Goal: Transaction & Acquisition: Purchase product/service

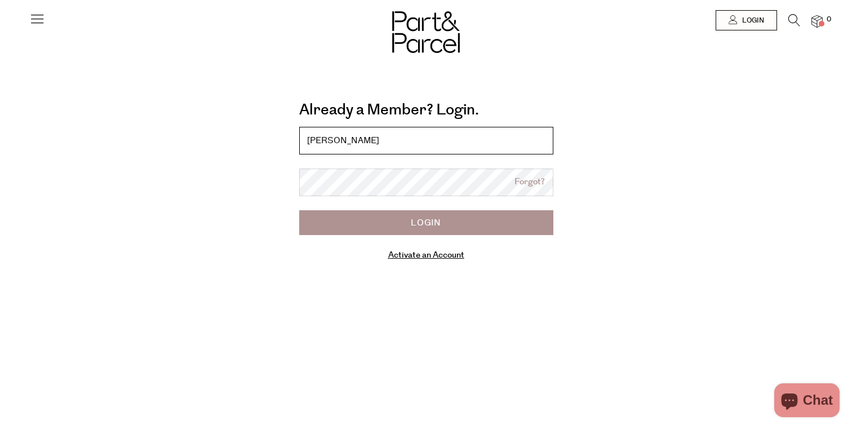
click at [413, 143] on input "jana" at bounding box center [426, 141] width 254 height 28
type input "[PERSON_NAME][EMAIL_ADDRESS][PERSON_NAME][DOMAIN_NAME]"
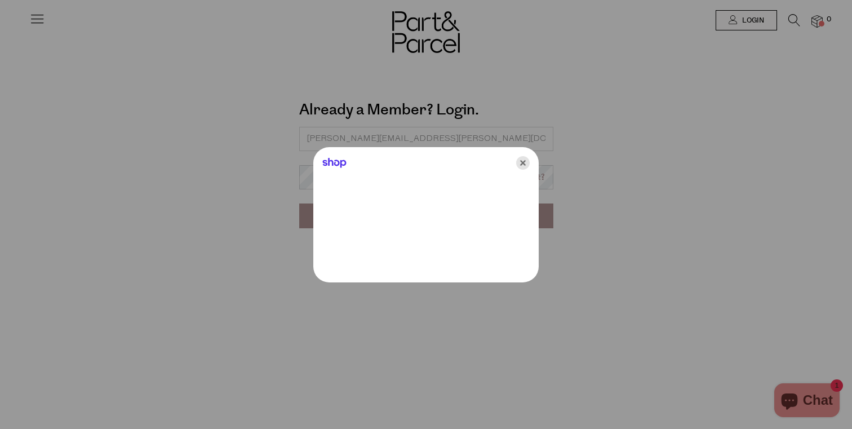
click at [522, 161] on icon "Close" at bounding box center [523, 163] width 14 height 14
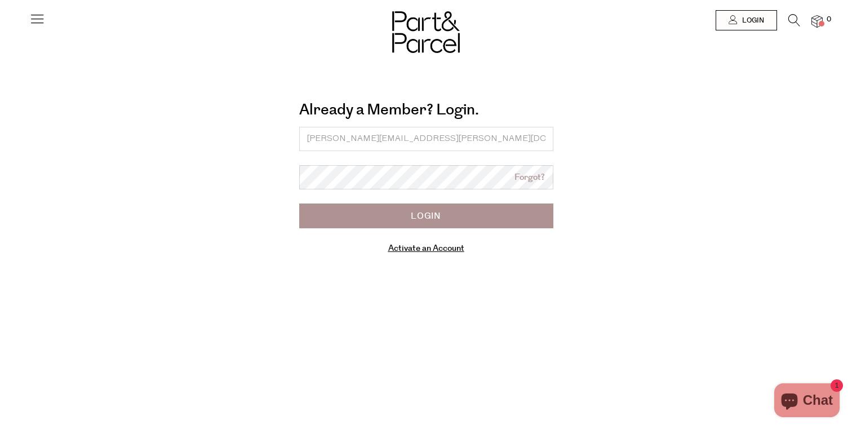
click at [346, 163] on form "jana.woodhouse@icloud.com Forgot? Login Activate an Account Manage subscriptions" at bounding box center [426, 191] width 254 height 129
click at [299, 204] on input "Login" at bounding box center [426, 216] width 254 height 25
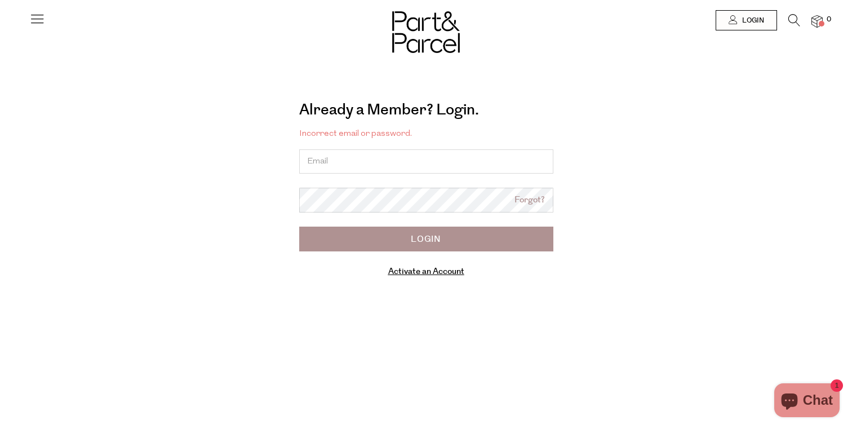
click at [0, 0] on img at bounding box center [0, 0] width 0 height 0
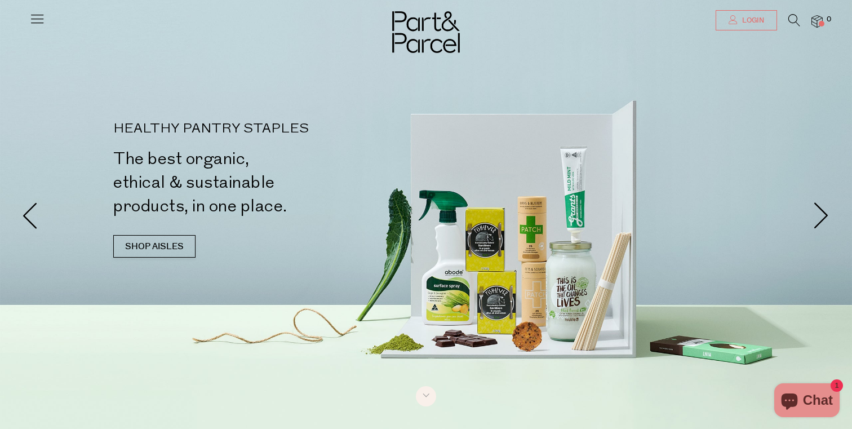
click at [766, 28] on link "Login" at bounding box center [746, 20] width 61 height 20
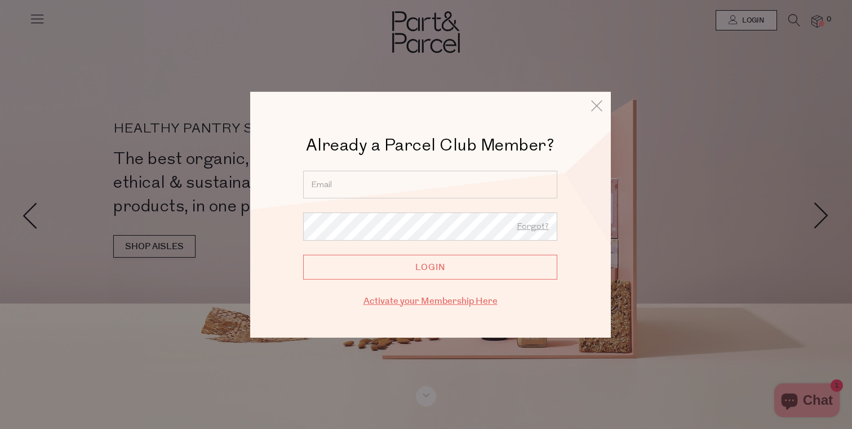
click at [434, 302] on link "Activate your Membership Here" at bounding box center [431, 300] width 134 height 13
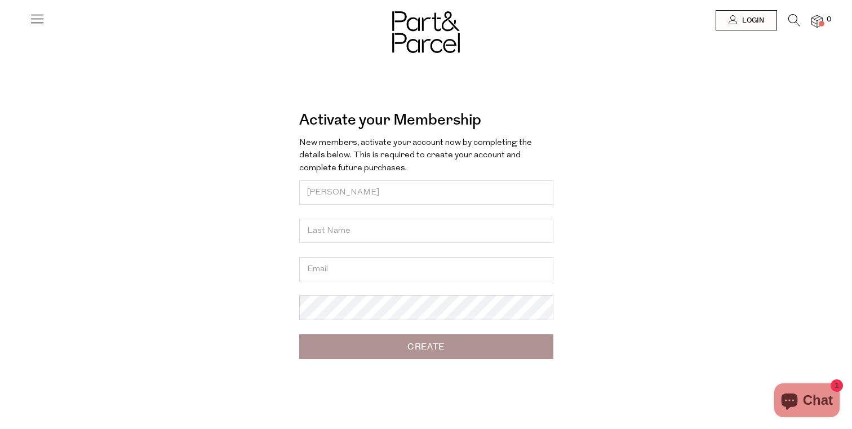
type input "[PERSON_NAME]"
click at [397, 232] on input "text" at bounding box center [426, 231] width 254 height 24
type input "[PERSON_NAME]"
click at [390, 267] on input "email" at bounding box center [426, 269] width 254 height 24
type input "[PERSON_NAME][EMAIL_ADDRESS][PERSON_NAME][DOMAIN_NAME]"
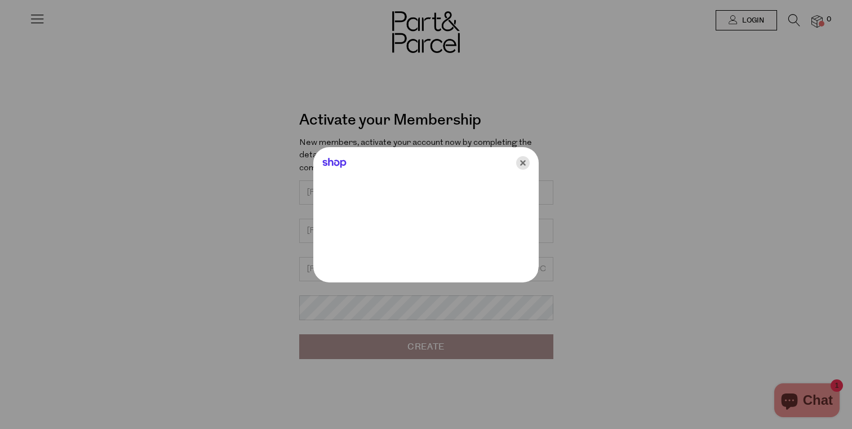
click at [526, 163] on icon "Close" at bounding box center [523, 163] width 14 height 14
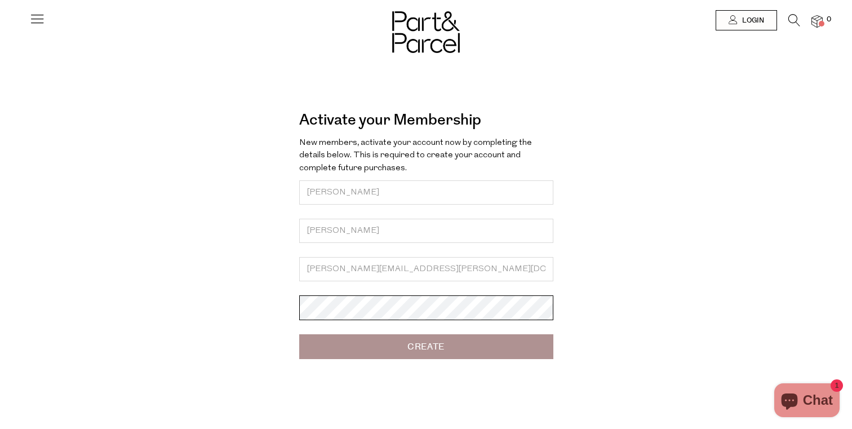
click at [299, 334] on input "Create" at bounding box center [426, 346] width 254 height 25
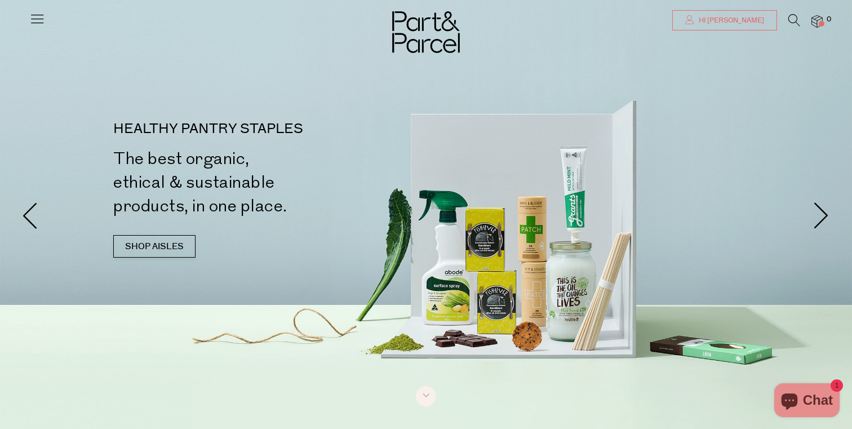
click at [736, 11] on link "Hi [PERSON_NAME]" at bounding box center [725, 20] width 105 height 20
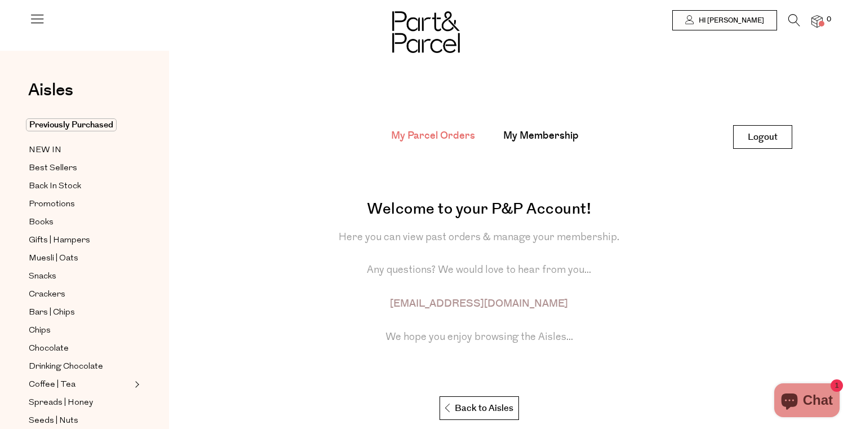
click at [41, 28] on link at bounding box center [37, 23] width 16 height 12
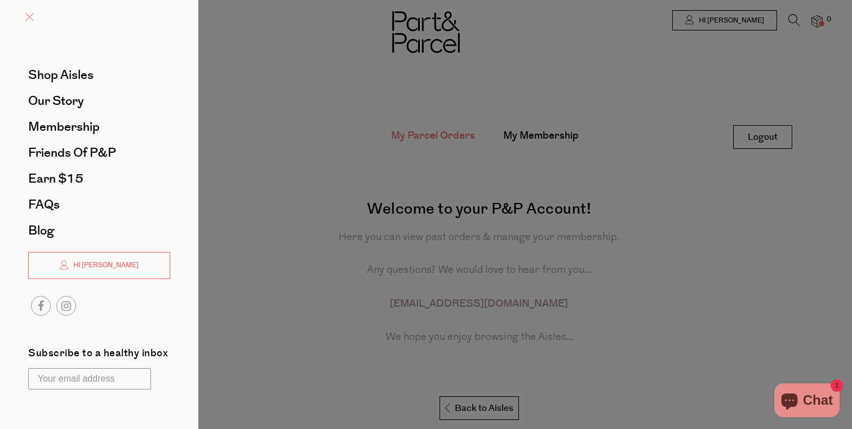
click at [30, 13] on span at bounding box center [29, 17] width 8 height 8
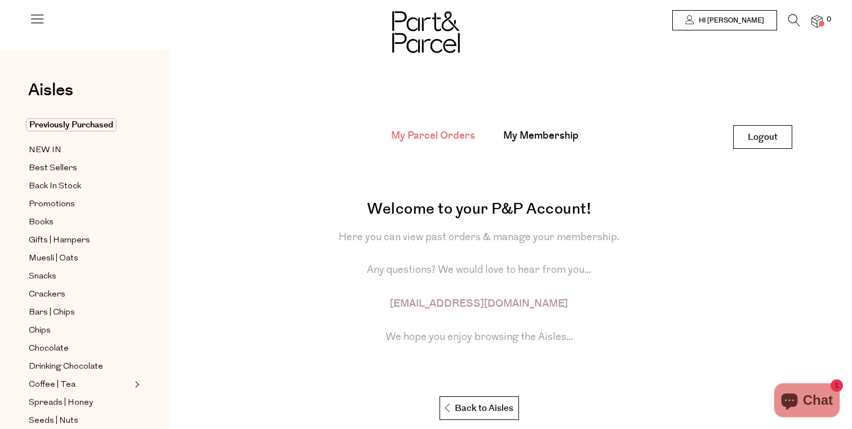
click at [793, 23] on icon at bounding box center [795, 20] width 12 height 12
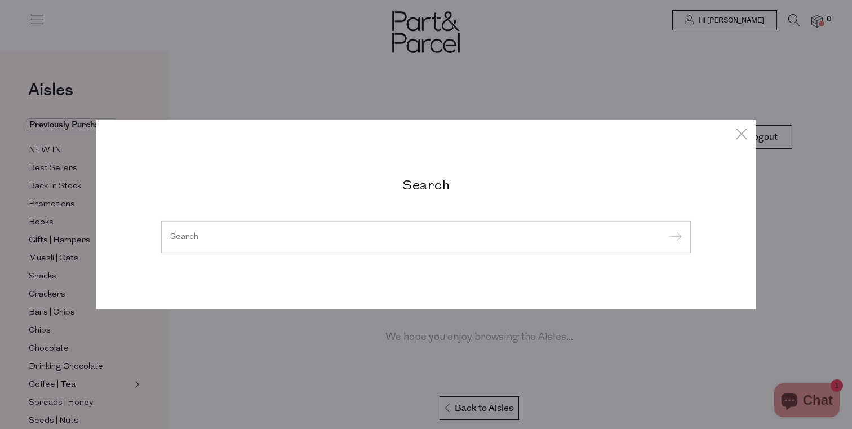
type input "g"
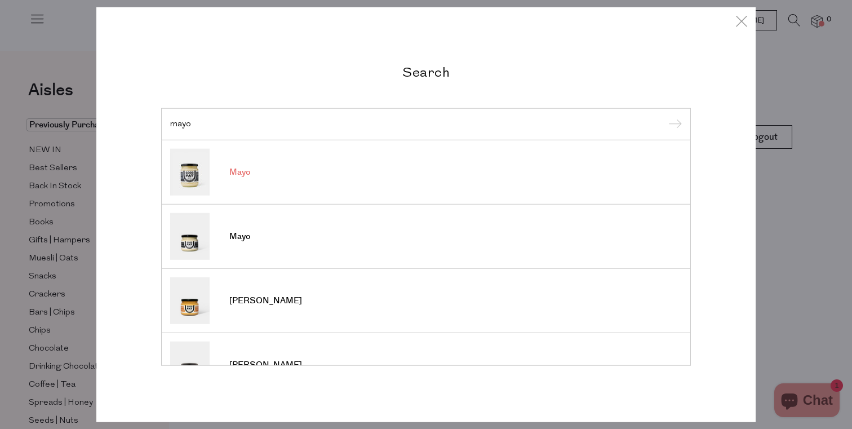
type input "mayo"
click at [268, 171] on link "Mayo" at bounding box center [426, 172] width 512 height 47
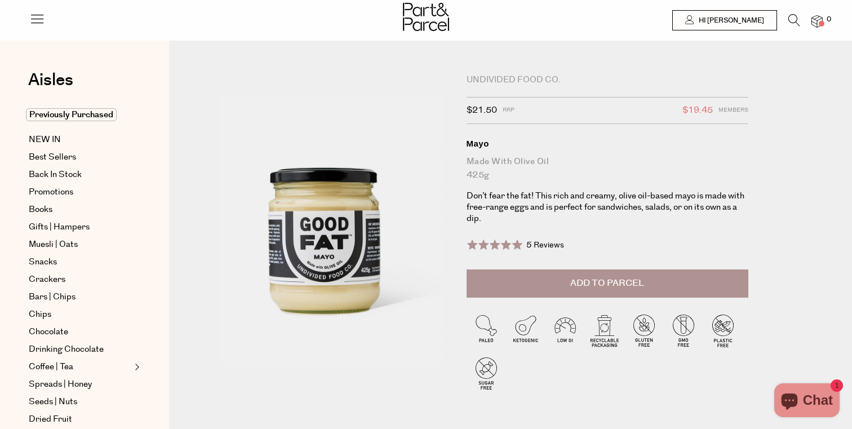
click at [639, 289] on button "Add to Parcel" at bounding box center [608, 283] width 282 height 28
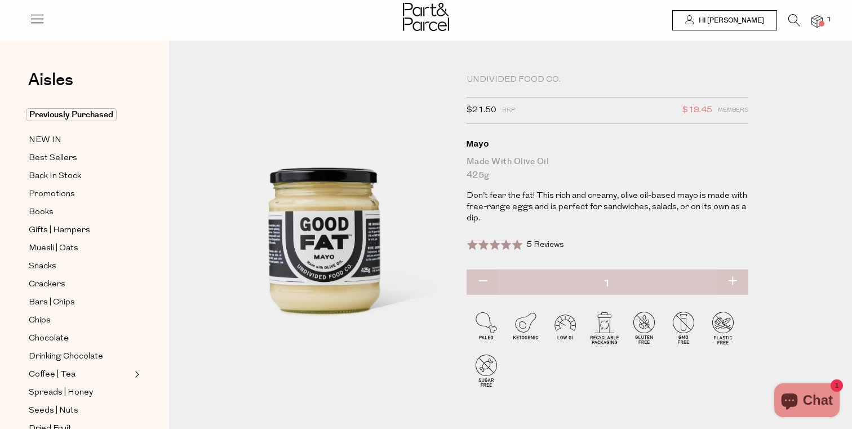
click at [792, 15] on icon at bounding box center [795, 20] width 12 height 12
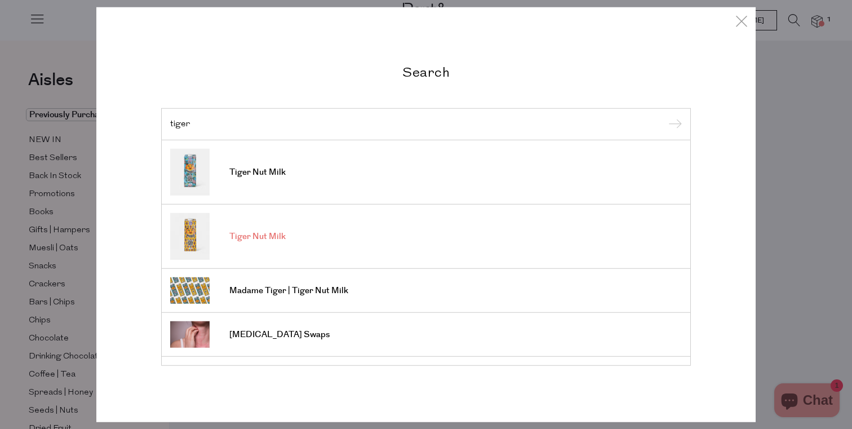
type input "tiger"
click at [254, 256] on link "Tiger Nut Milk" at bounding box center [426, 236] width 512 height 47
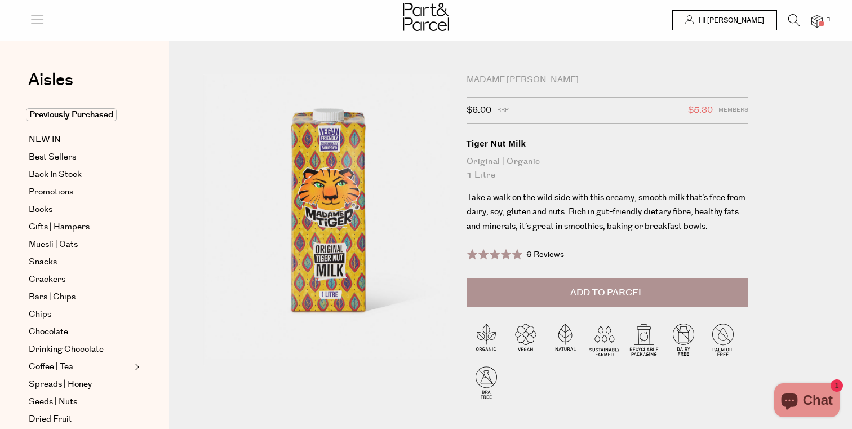
click at [604, 304] on button "Add to Parcel" at bounding box center [608, 293] width 282 height 28
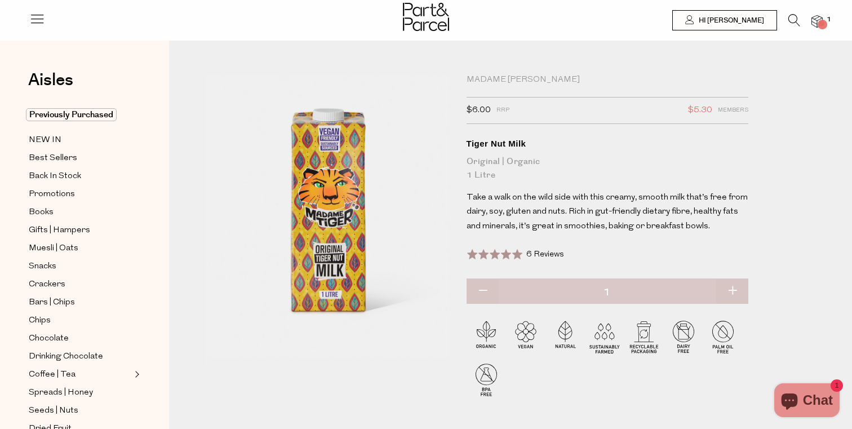
click at [737, 279] on button "button" at bounding box center [733, 291] width 32 height 25
type input "3"
type input "2"
click at [736, 284] on button "button" at bounding box center [733, 291] width 32 height 25
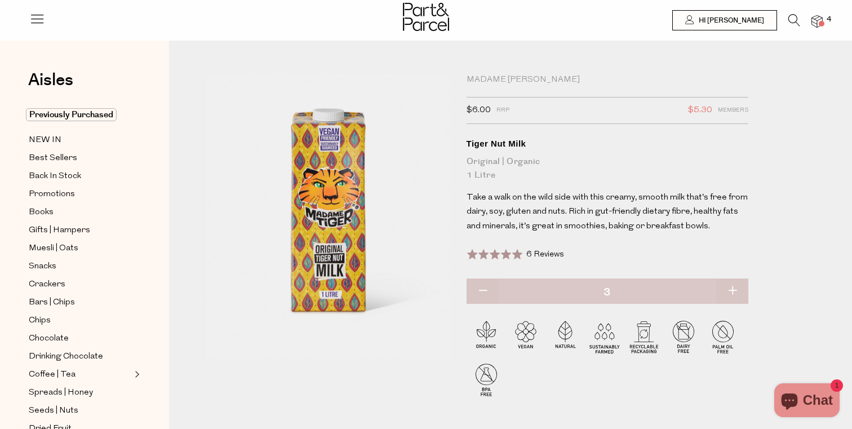
click at [736, 284] on button "button" at bounding box center [733, 291] width 32 height 25
type input "4"
click at [736, 284] on button "button" at bounding box center [733, 291] width 32 height 25
type input "5"
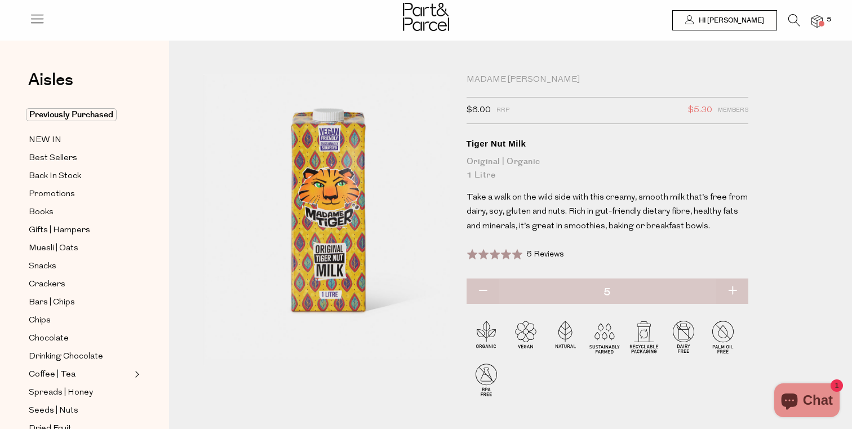
type input "5"
click at [736, 284] on button "button" at bounding box center [733, 291] width 32 height 25
type input "6"
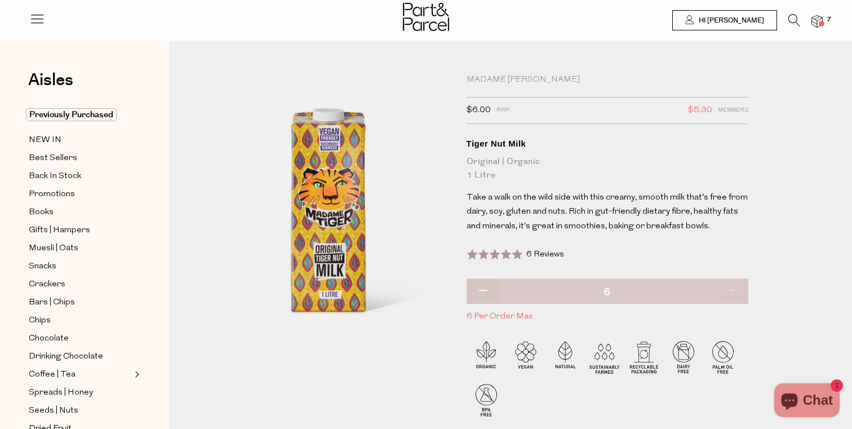
click at [790, 14] on icon at bounding box center [795, 20] width 12 height 12
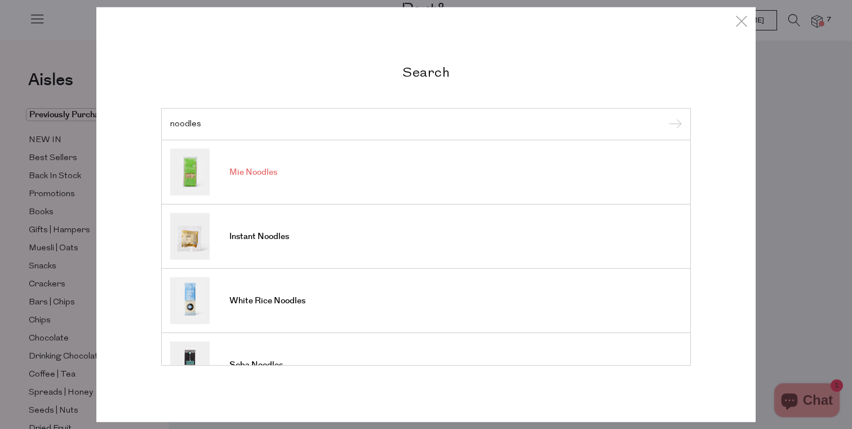
type input "noodles"
click at [278, 176] on link "Mie Noodles" at bounding box center [426, 172] width 512 height 47
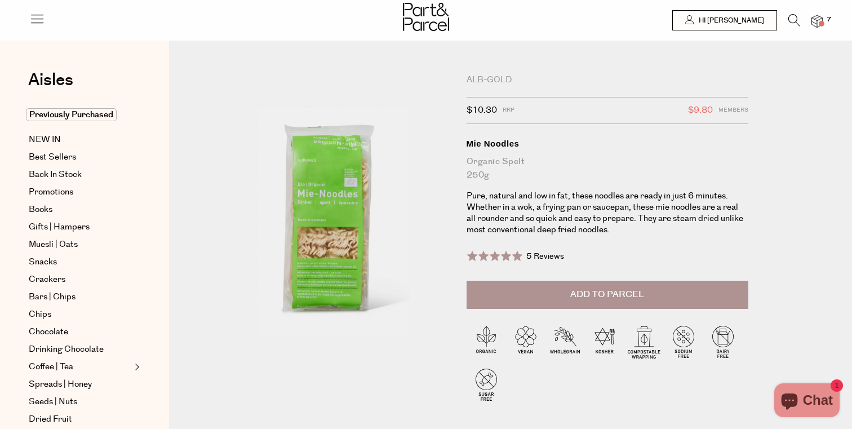
click at [647, 299] on button "Add to Parcel" at bounding box center [608, 295] width 282 height 28
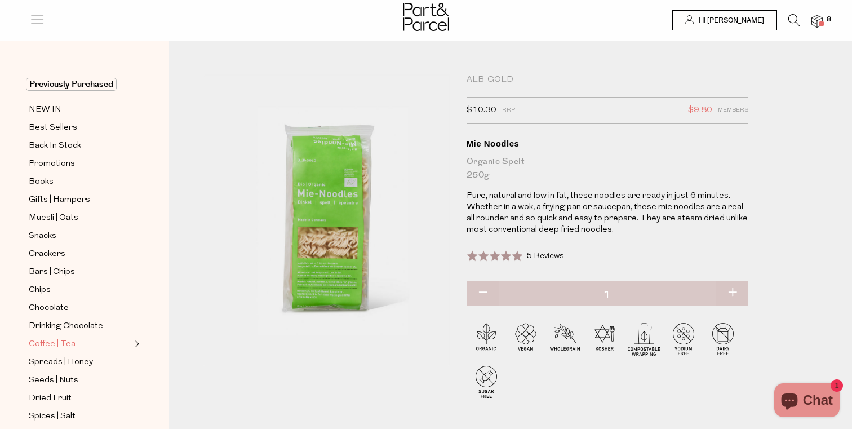
scroll to position [36, 0]
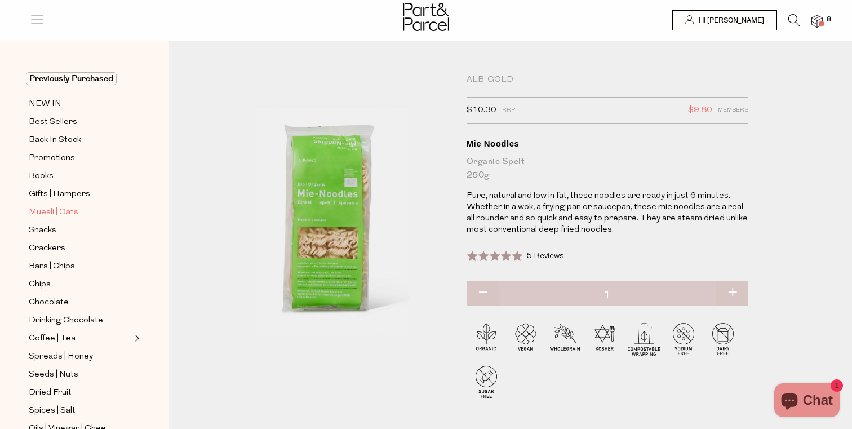
click at [55, 214] on span "Muesli | Oats" at bounding box center [54, 213] width 50 height 14
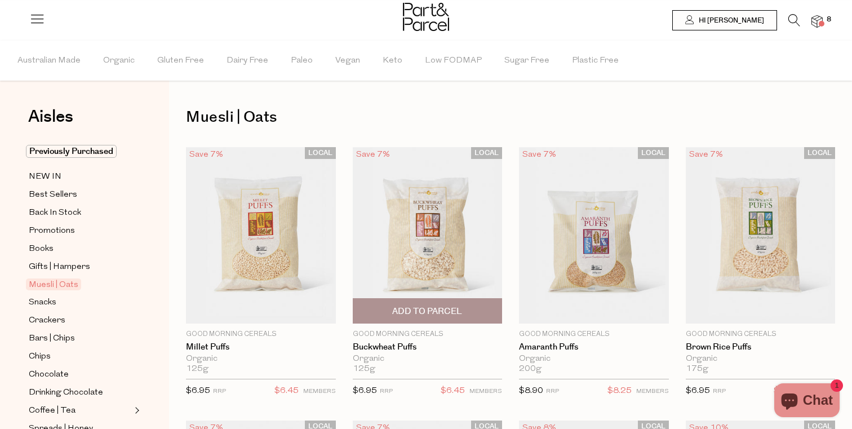
click at [441, 302] on span "Add To Parcel" at bounding box center [427, 311] width 143 height 24
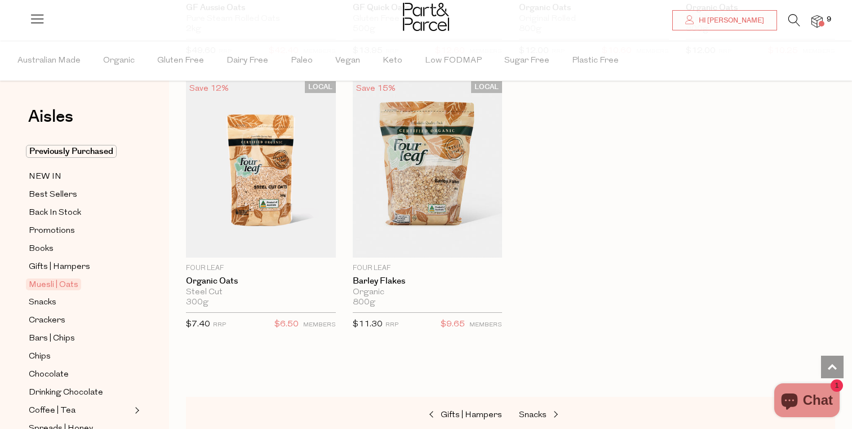
scroll to position [3371, 0]
click at [60, 201] on span "Best Sellers" at bounding box center [53, 195] width 48 height 14
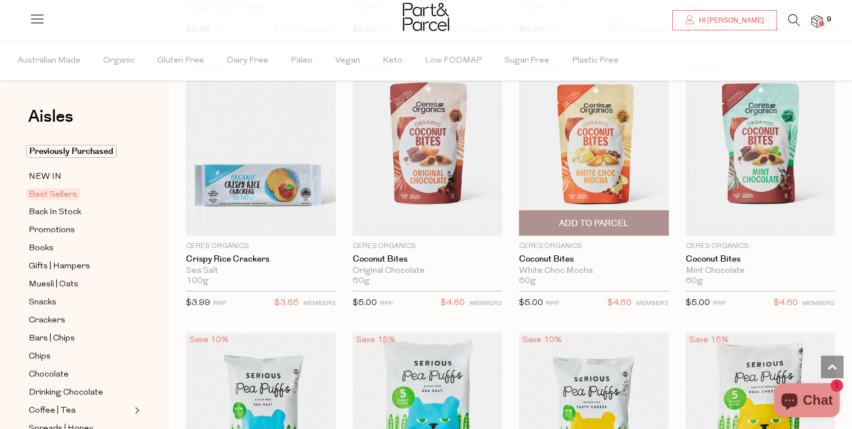
scroll to position [2297, 0]
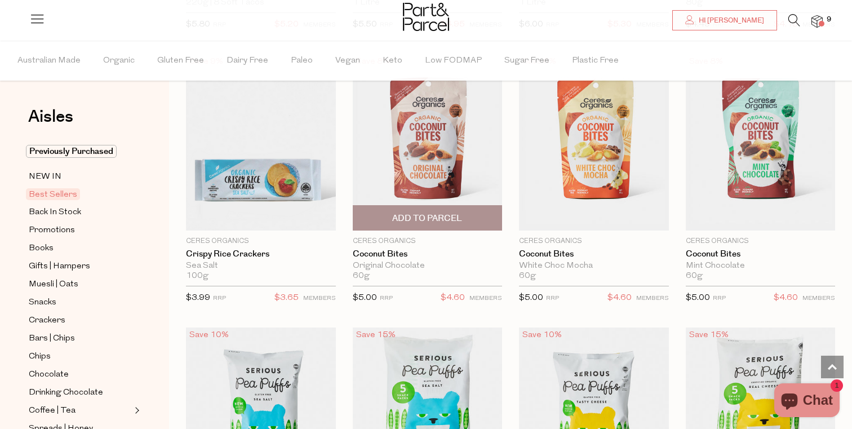
click at [448, 214] on span "Add To Parcel" at bounding box center [427, 219] width 70 height 12
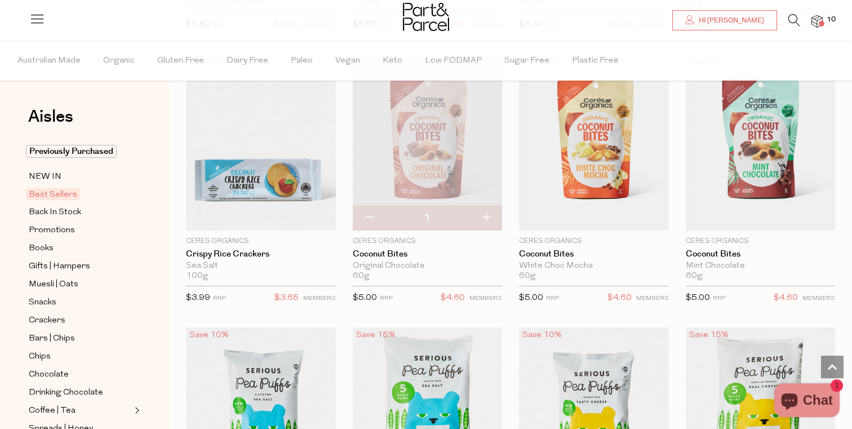
click at [488, 212] on button "button" at bounding box center [486, 218] width 32 height 25
type input "2"
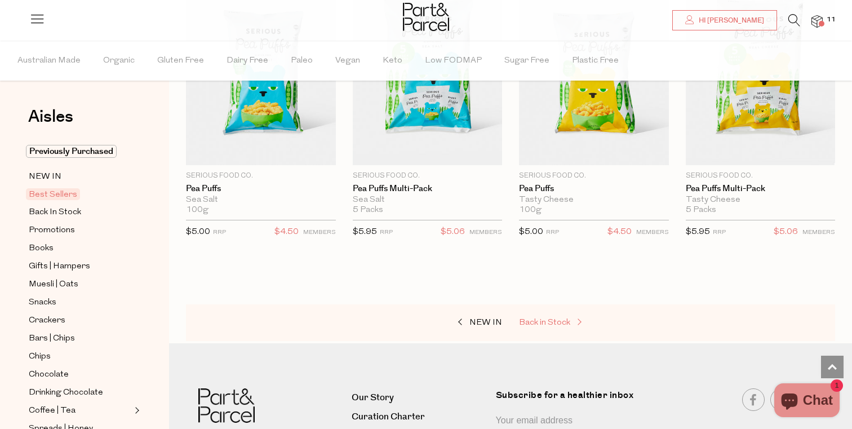
scroll to position [2633, 0]
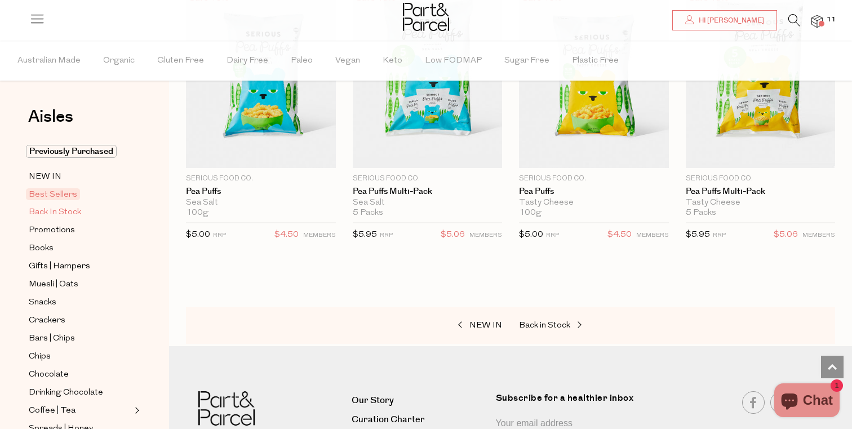
click at [62, 213] on span "Back In Stock" at bounding box center [55, 213] width 52 height 14
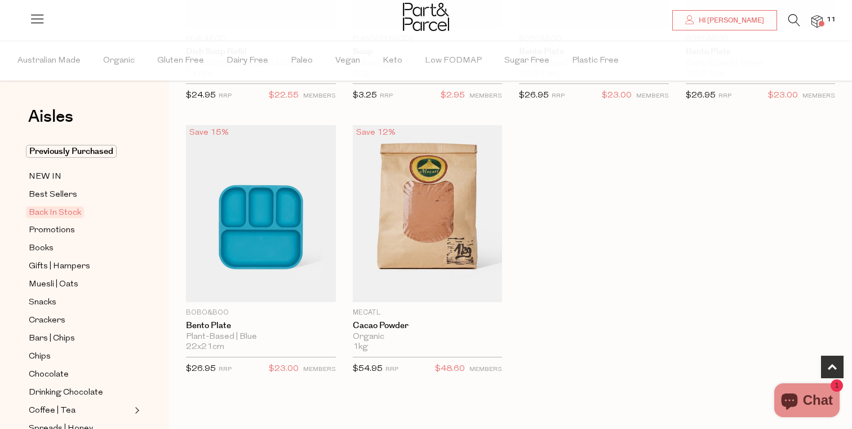
scroll to position [571, 0]
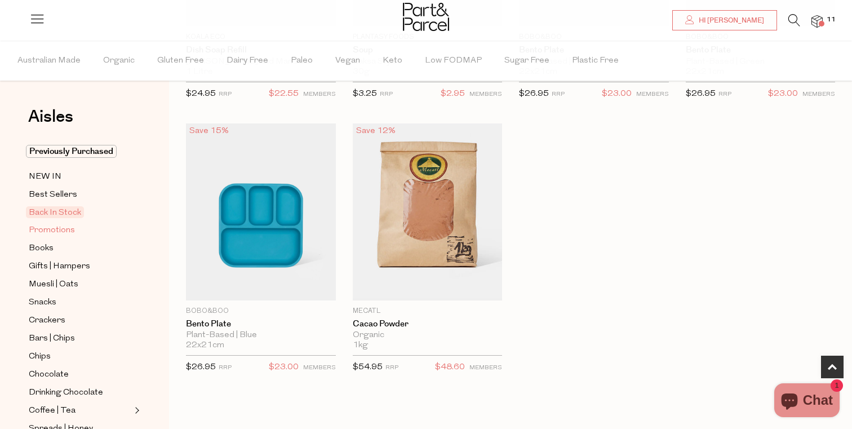
click at [70, 233] on span "Promotions" at bounding box center [52, 231] width 46 height 14
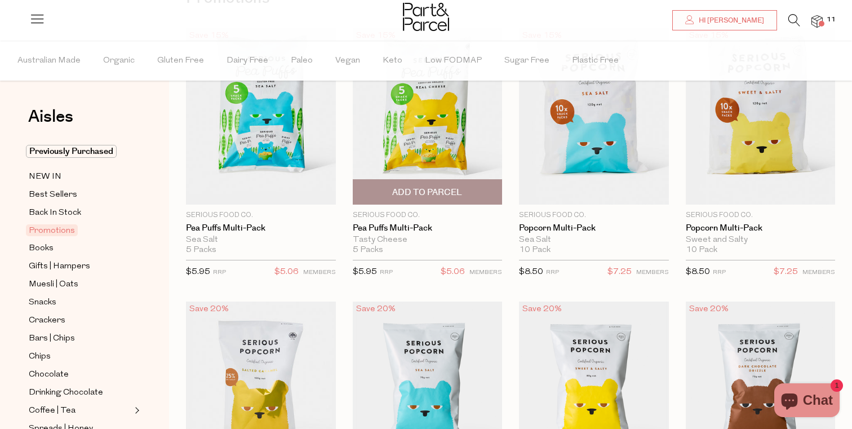
scroll to position [121, 0]
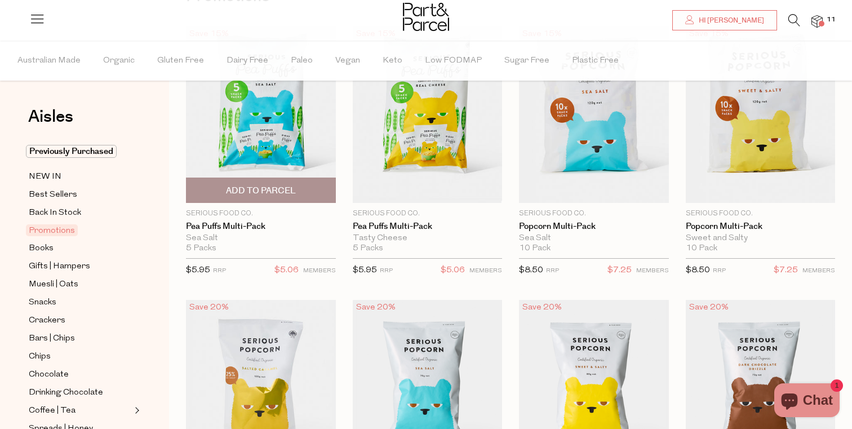
click at [302, 189] on span "Add To Parcel" at bounding box center [260, 190] width 143 height 24
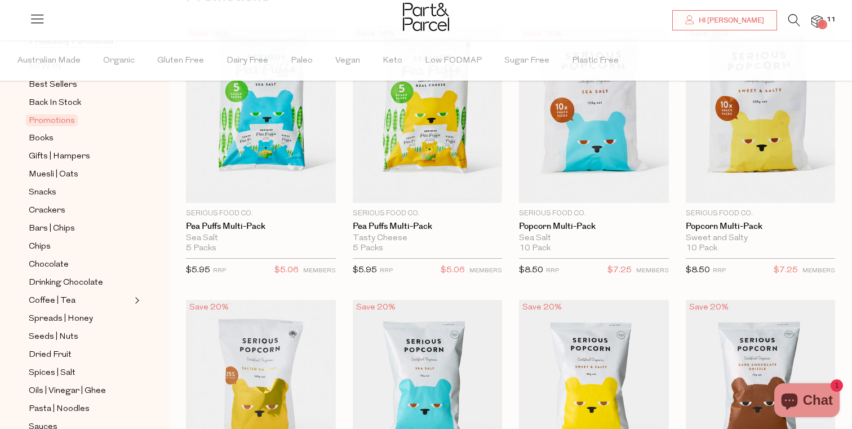
scroll to position [133, 0]
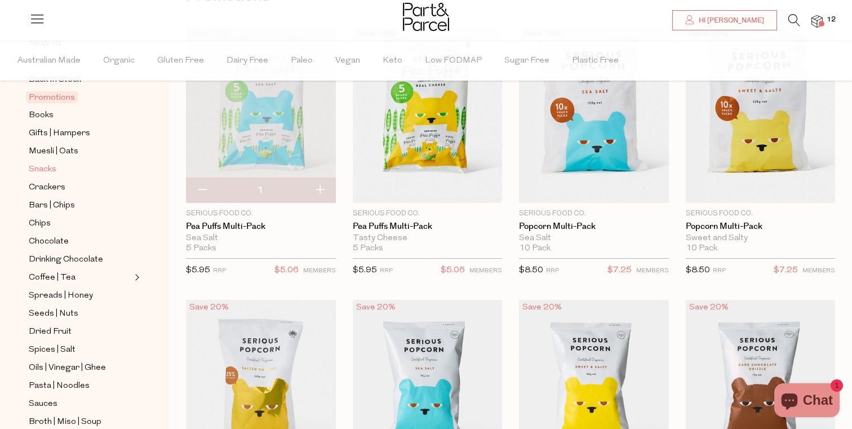
click at [51, 171] on span "Snacks" at bounding box center [43, 170] width 28 height 14
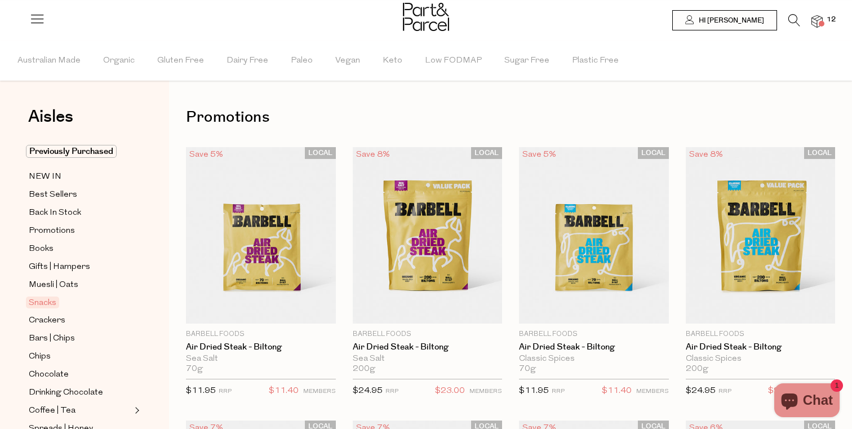
type input "2"
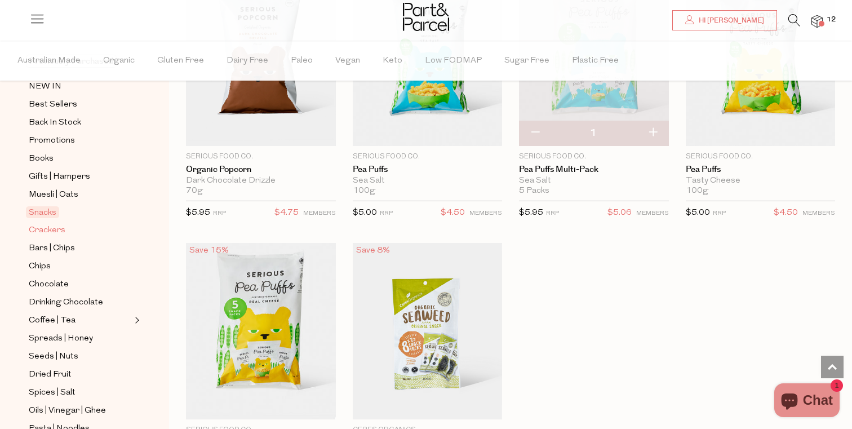
scroll to position [95, 0]
click at [65, 223] on link "Crackers" at bounding box center [80, 225] width 103 height 14
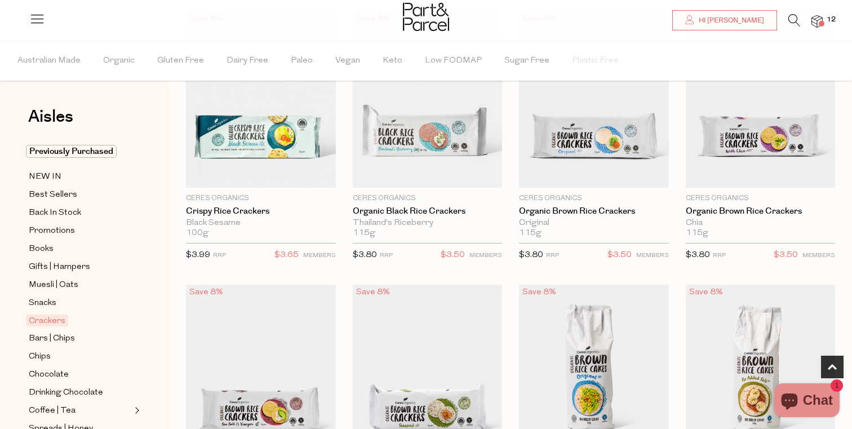
scroll to position [409, 0]
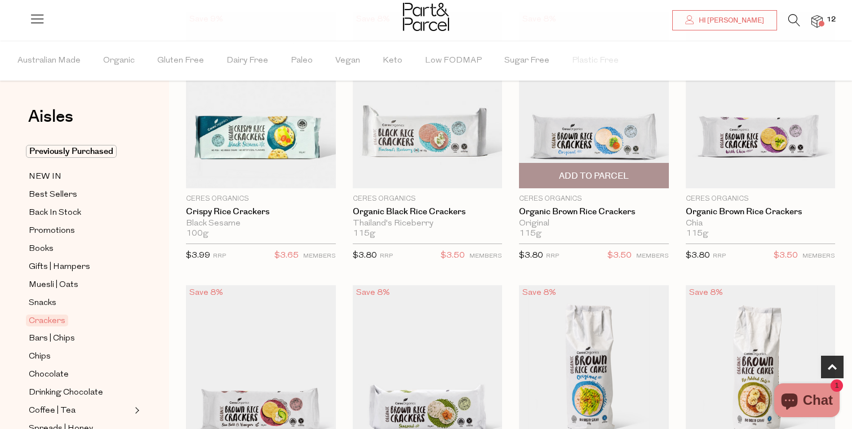
click at [639, 175] on span "Add To Parcel" at bounding box center [594, 175] width 143 height 24
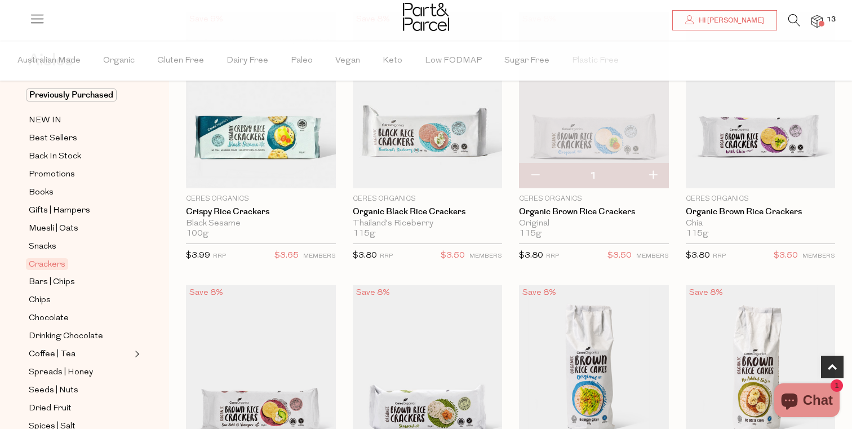
scroll to position [59, 0]
click at [59, 273] on span "Bars | Chips" at bounding box center [52, 280] width 46 height 14
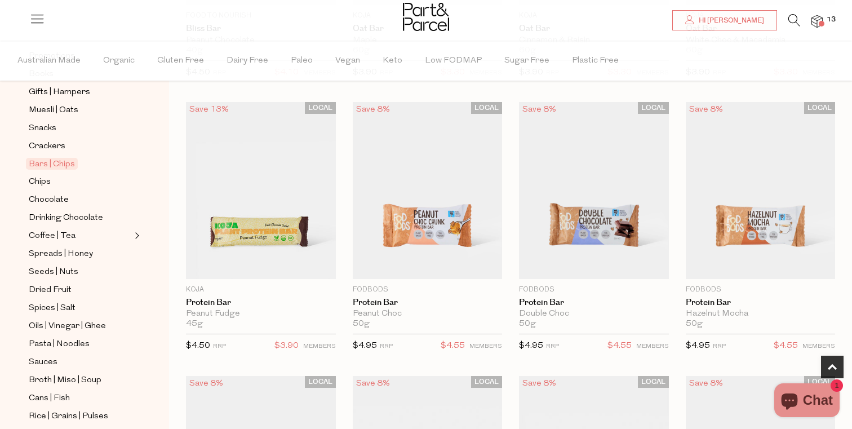
scroll to position [613, 0]
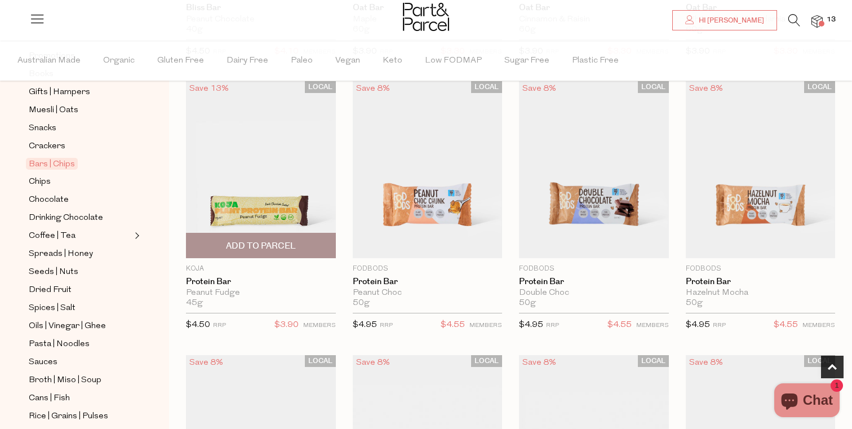
click at [263, 246] on span "Add To Parcel" at bounding box center [261, 246] width 70 height 12
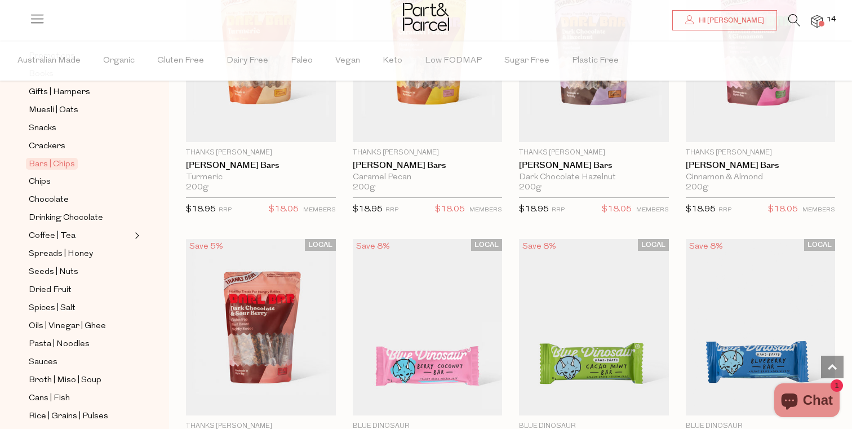
scroll to position [1845, 0]
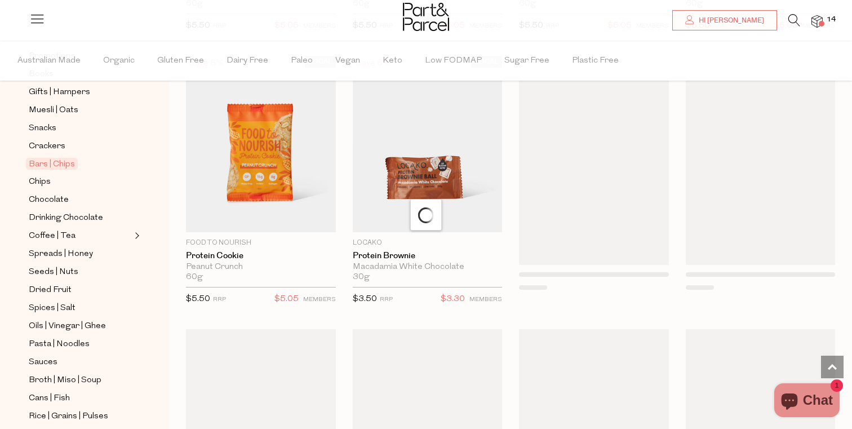
scroll to position [3398, 0]
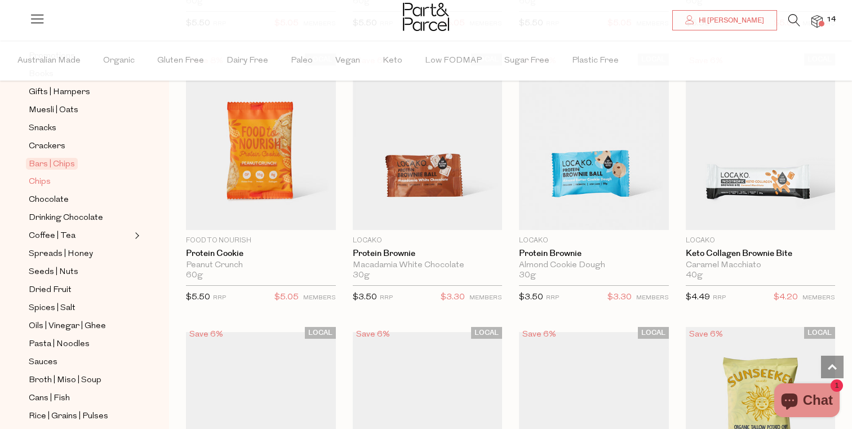
click at [62, 187] on link "Chips" at bounding box center [80, 182] width 103 height 14
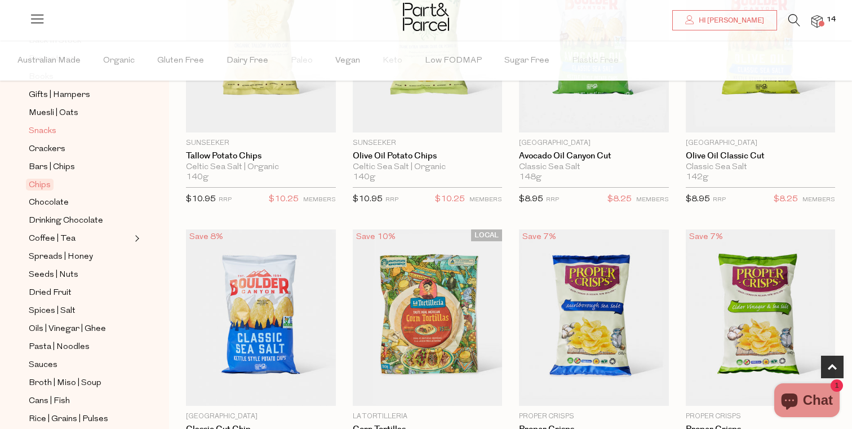
scroll to position [176, 0]
click at [65, 196] on span "Chocolate" at bounding box center [49, 199] width 40 height 14
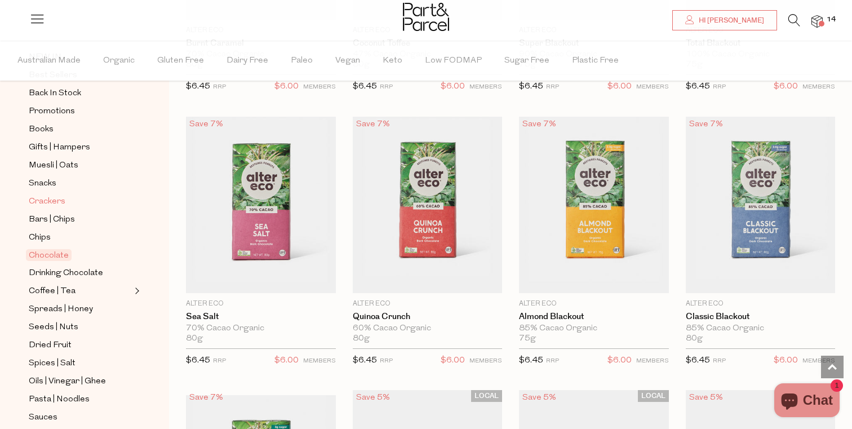
scroll to position [173, 0]
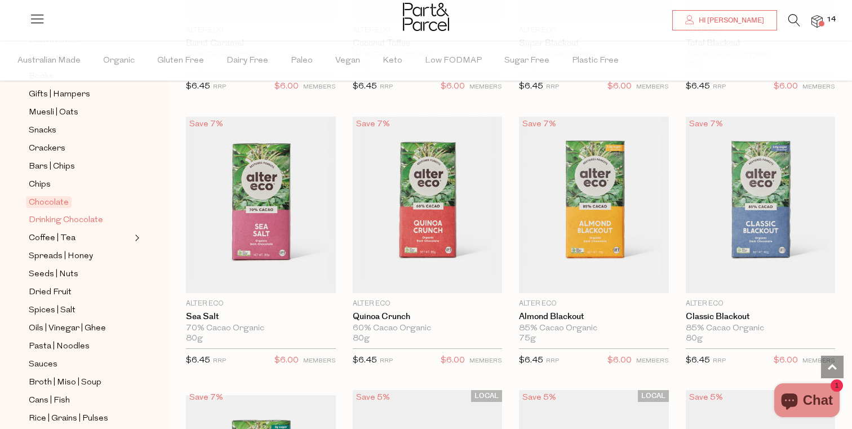
click at [91, 226] on span "Drinking Chocolate" at bounding box center [66, 221] width 74 height 14
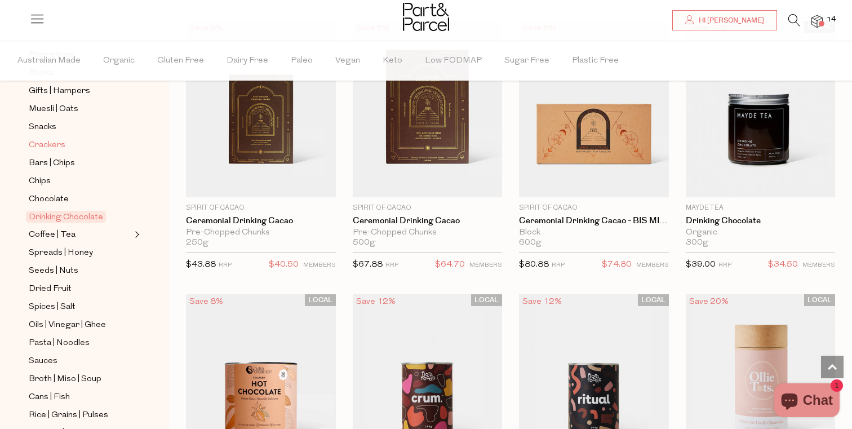
scroll to position [177, 0]
click at [99, 235] on link "Coffee | Tea" at bounding box center [80, 234] width 103 height 14
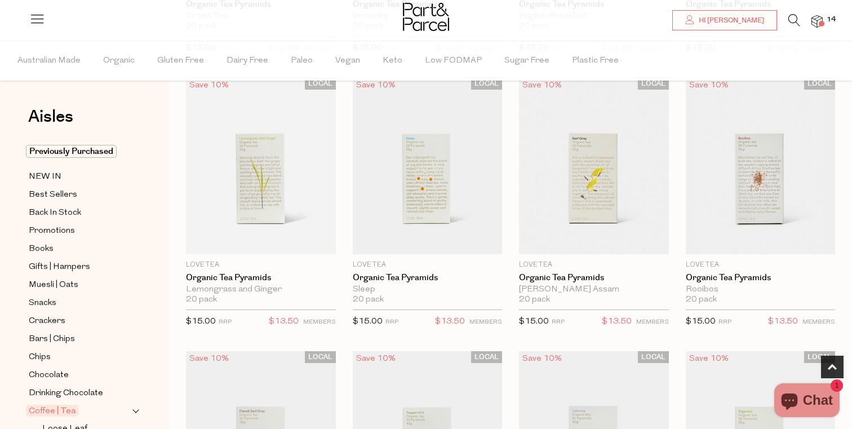
scroll to position [352, 0]
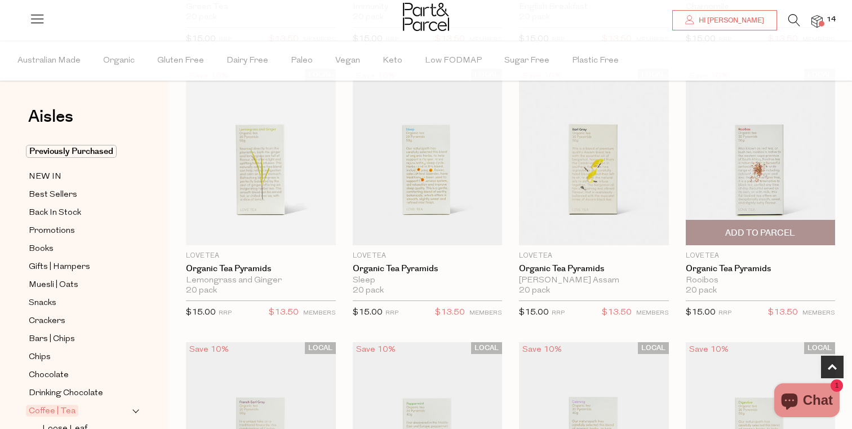
click at [773, 232] on span "Add To Parcel" at bounding box center [761, 233] width 70 height 12
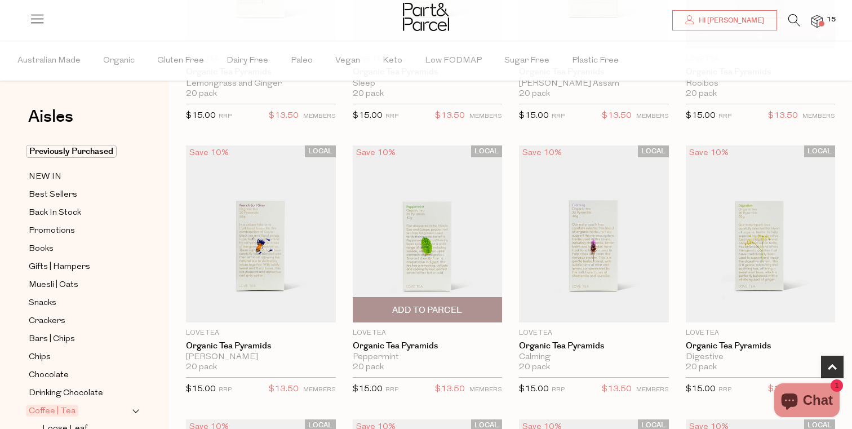
scroll to position [559, 0]
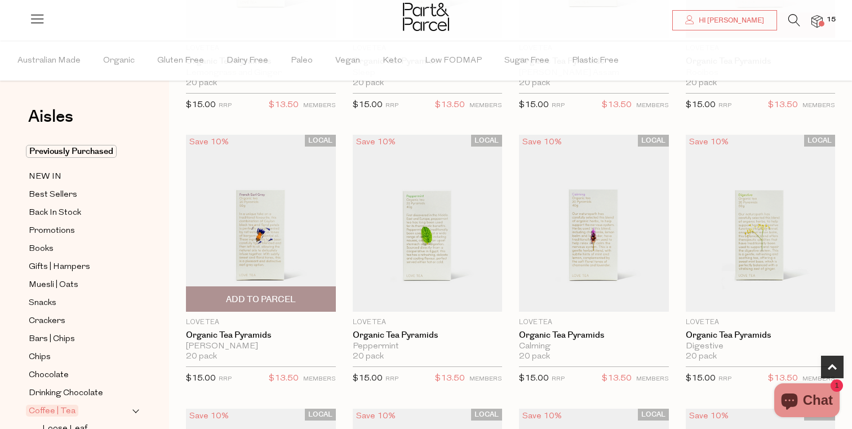
click at [266, 302] on span "Add To Parcel" at bounding box center [261, 300] width 70 height 12
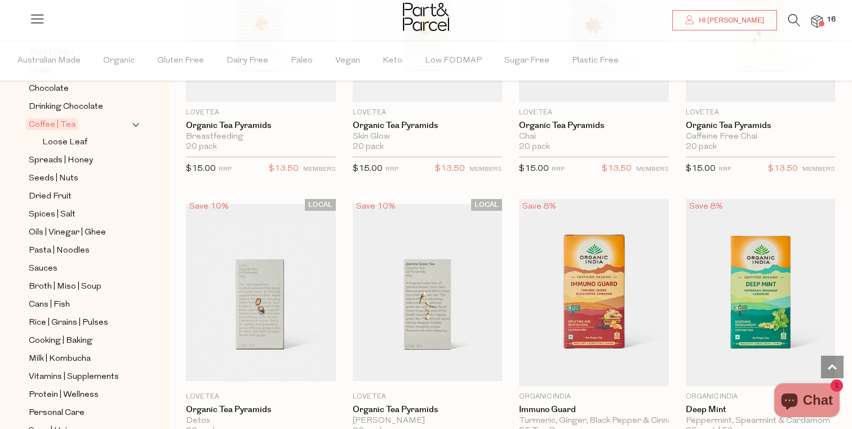
scroll to position [288, 0]
click at [89, 163] on span "Spreads | Honey" at bounding box center [61, 159] width 64 height 14
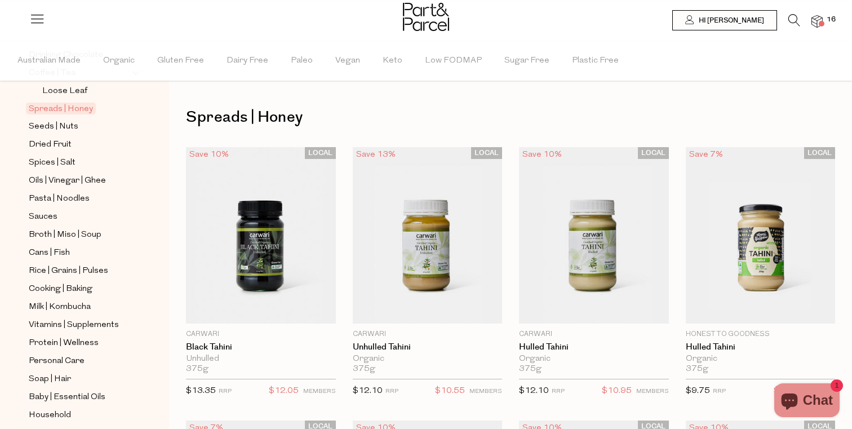
scroll to position [341, 0]
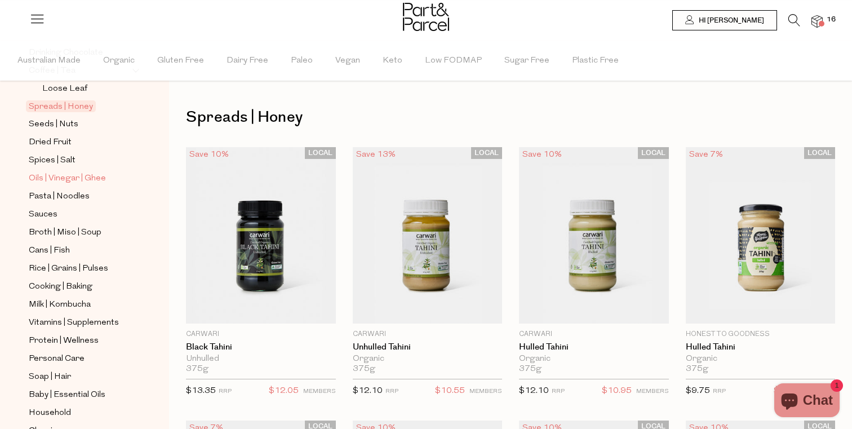
click at [56, 180] on span "Oils | Vinegar | Ghee" at bounding box center [67, 179] width 77 height 14
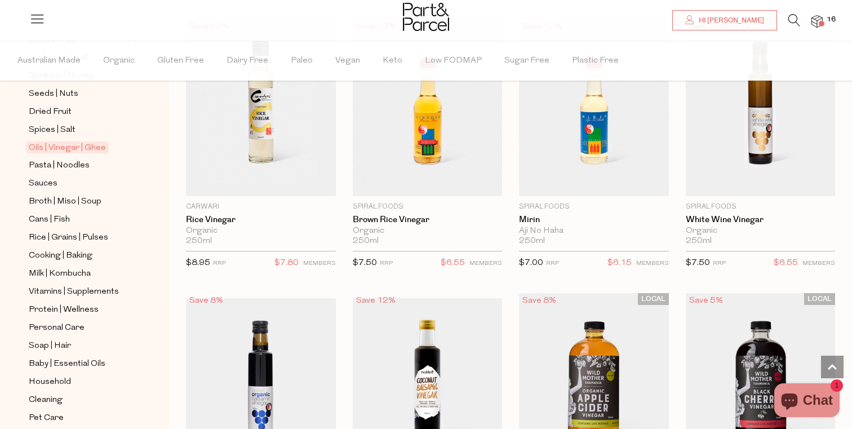
scroll to position [408, 0]
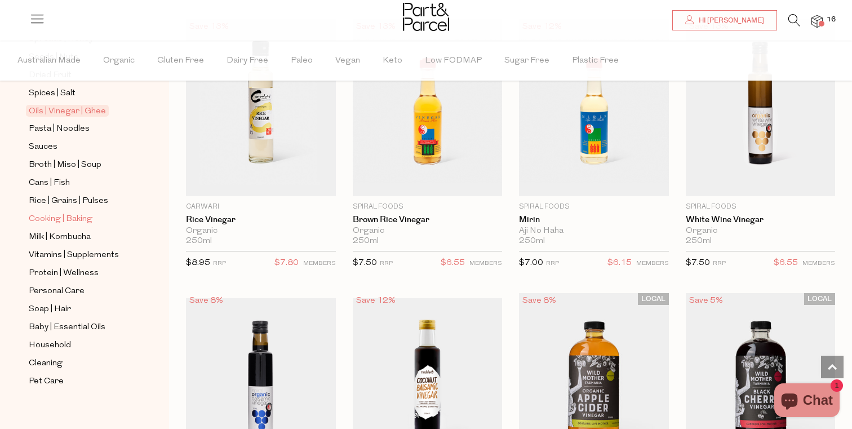
click at [69, 218] on span "Cooking | Baking" at bounding box center [61, 220] width 64 height 14
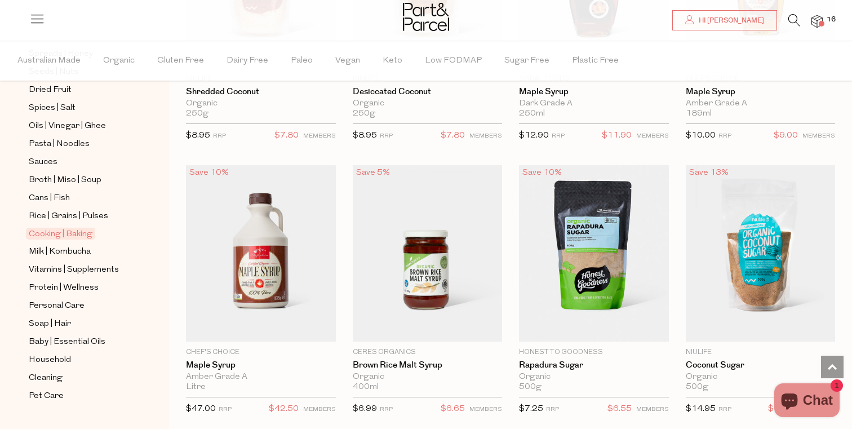
scroll to position [417, 0]
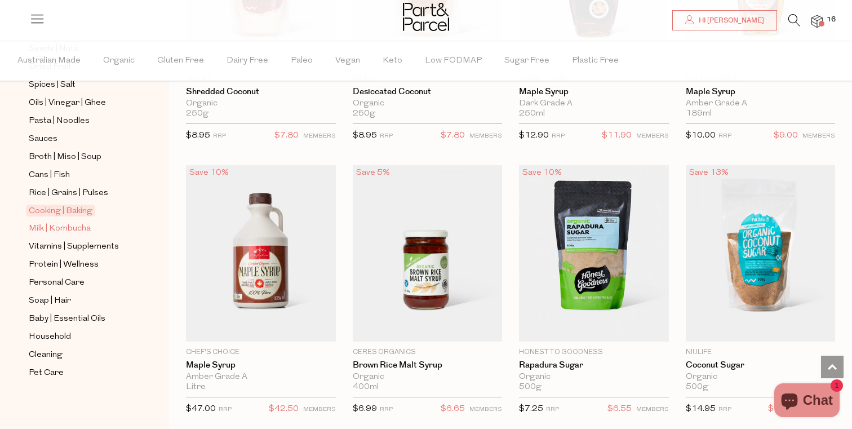
click at [70, 227] on span "Milk | Kombucha" at bounding box center [60, 229] width 62 height 14
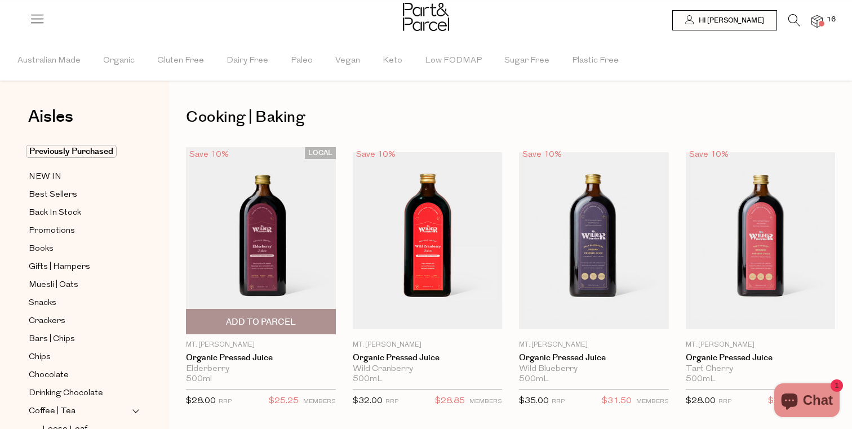
type input "6"
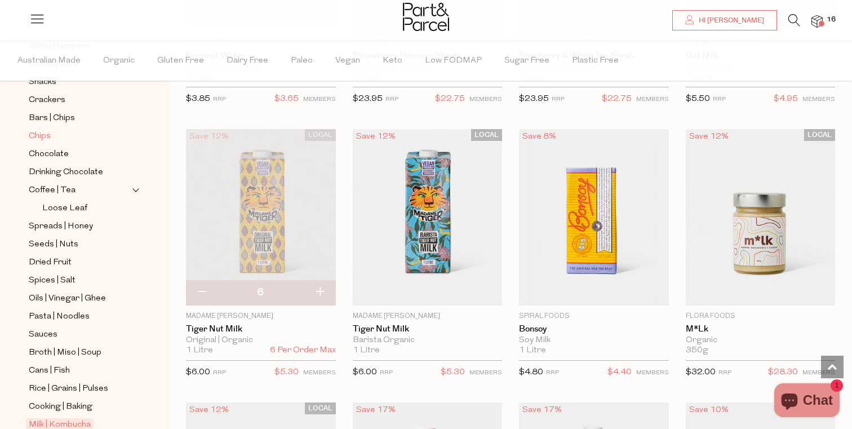
scroll to position [230, 0]
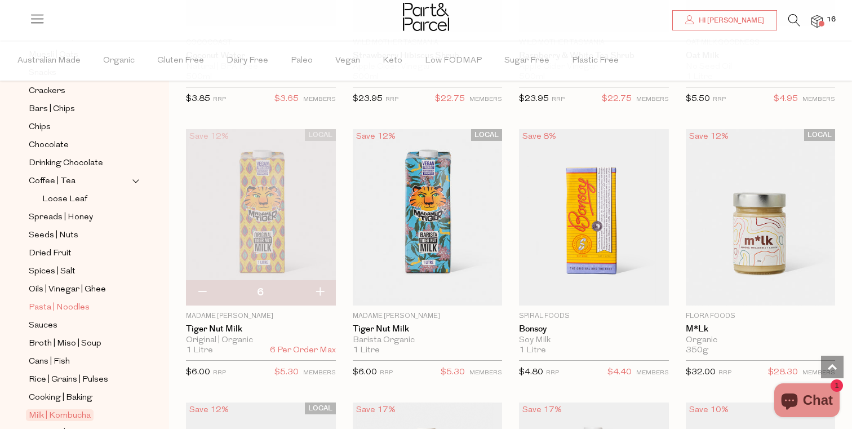
click at [76, 309] on span "Pasta | Noodles" at bounding box center [59, 308] width 61 height 14
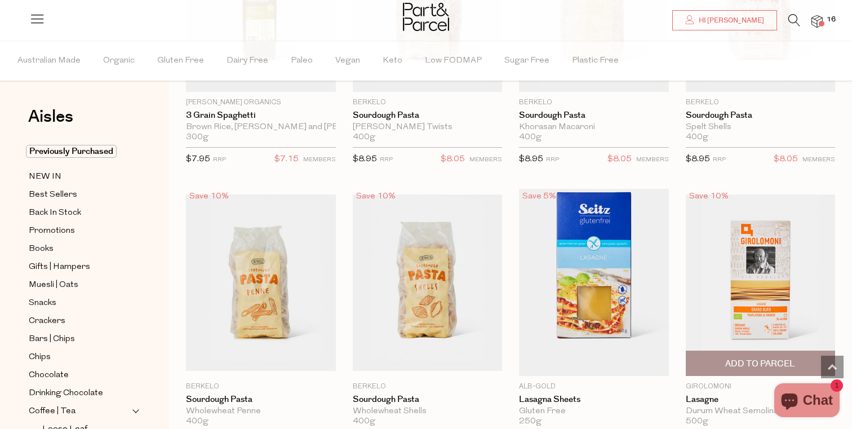
scroll to position [1309, 0]
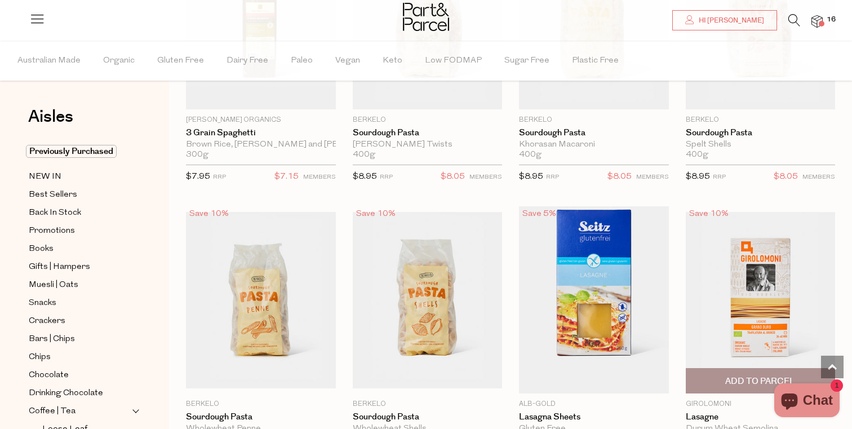
click at [762, 212] on img at bounding box center [761, 300] width 150 height 176
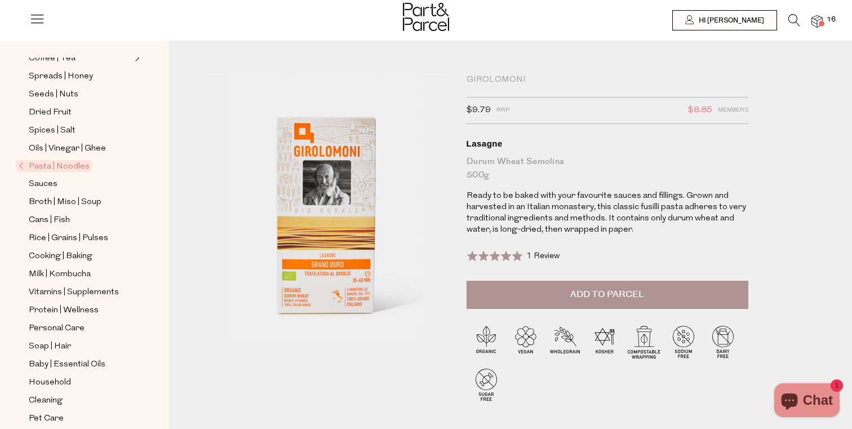
scroll to position [331, 0]
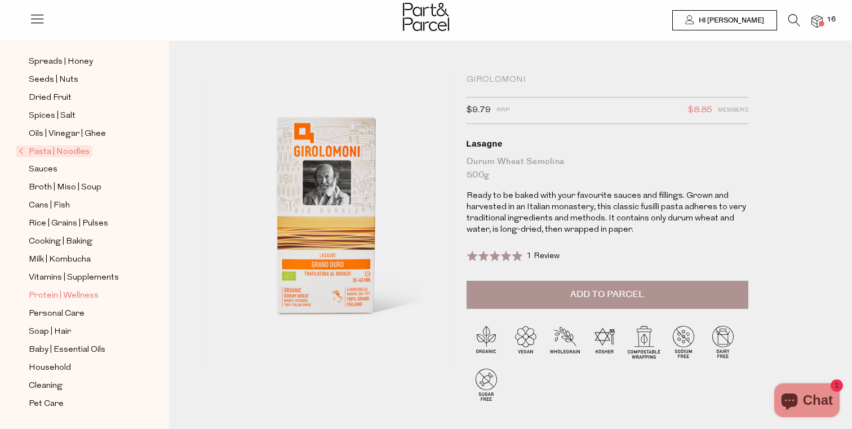
click at [84, 293] on span "Protein | Wellness" at bounding box center [64, 296] width 70 height 14
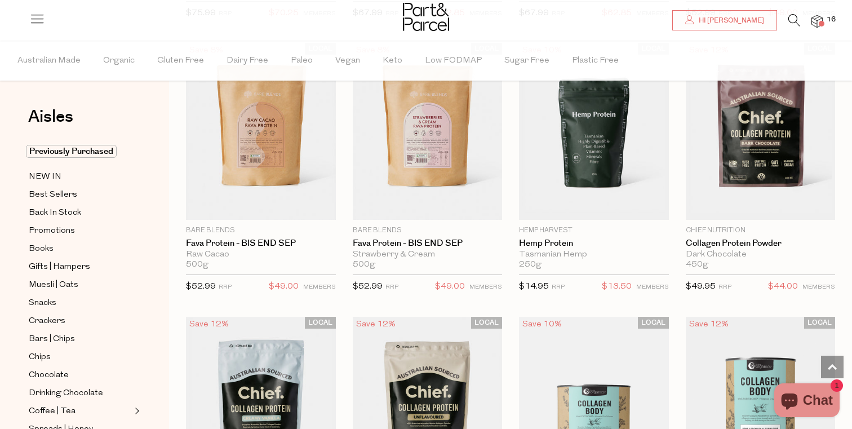
scroll to position [629, 0]
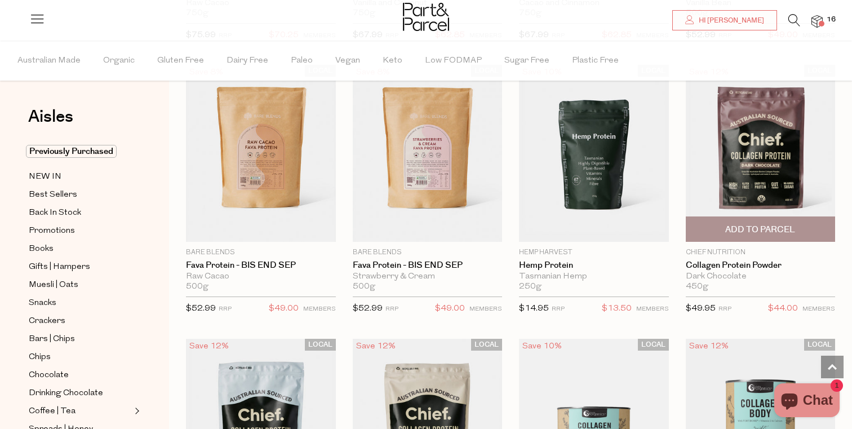
click at [783, 232] on span "Add To Parcel" at bounding box center [761, 230] width 70 height 12
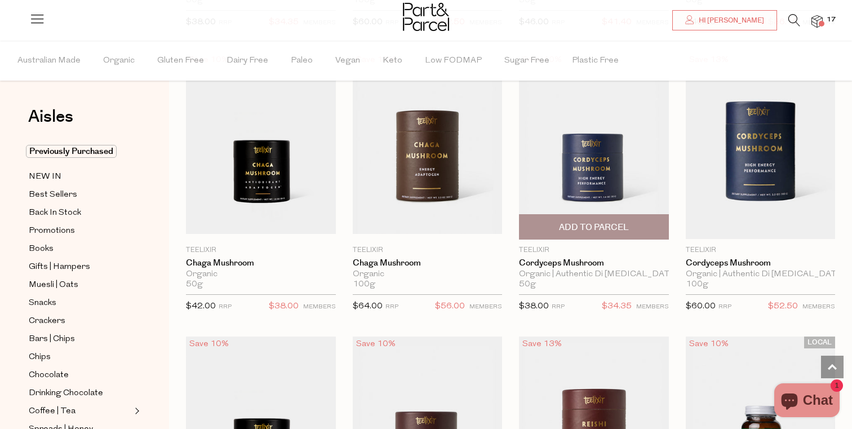
scroll to position [3136, 0]
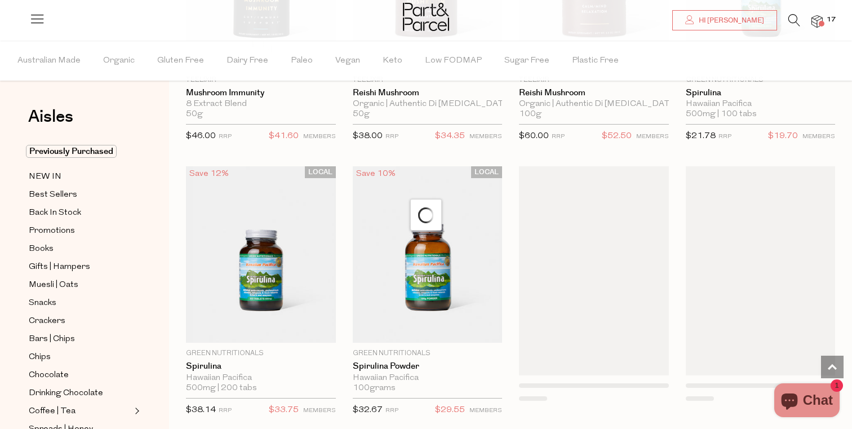
scroll to position [399, 0]
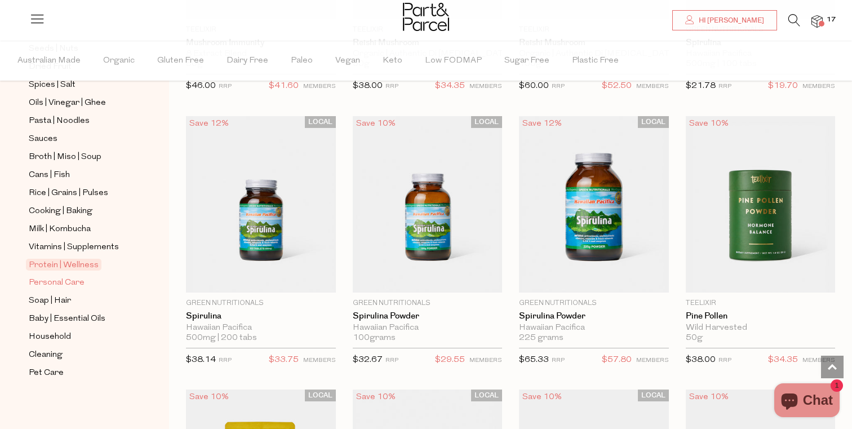
click at [63, 282] on span "Personal Care" at bounding box center [57, 283] width 56 height 14
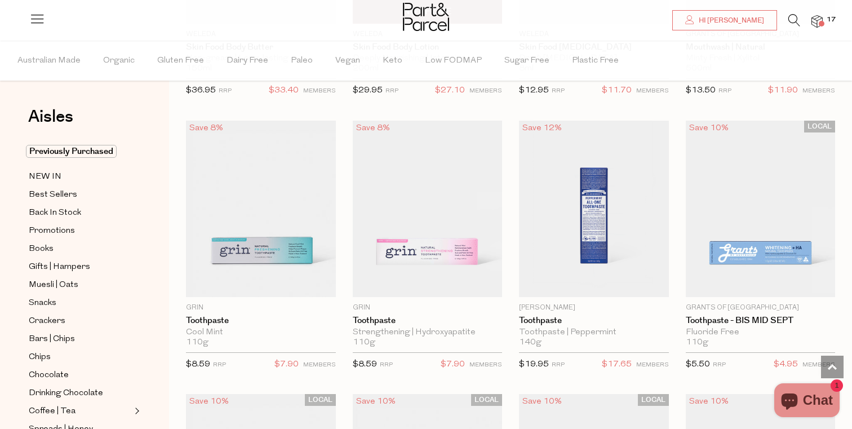
scroll to position [1126, 0]
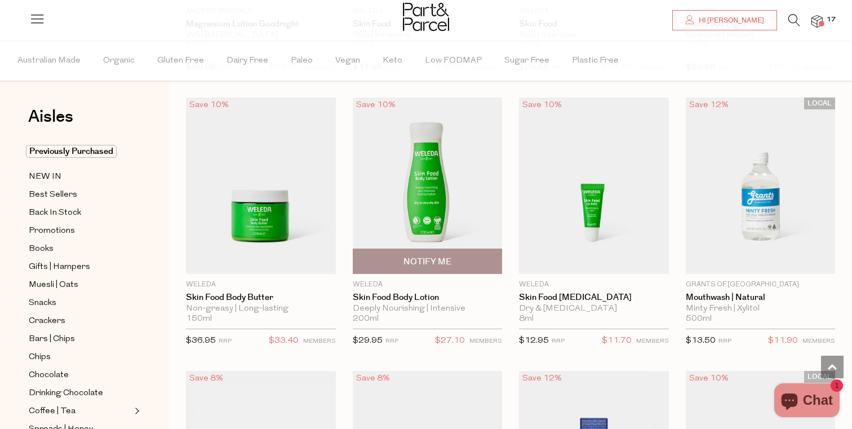
scroll to position [872, 0]
click at [474, 219] on img at bounding box center [428, 184] width 150 height 176
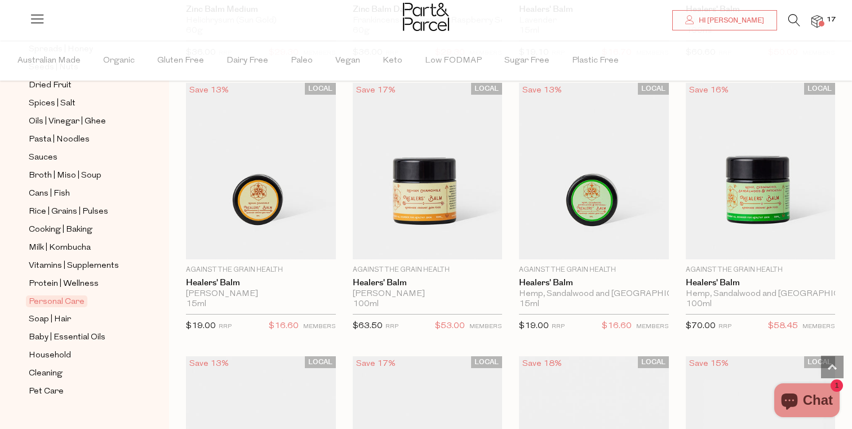
scroll to position [390, 0]
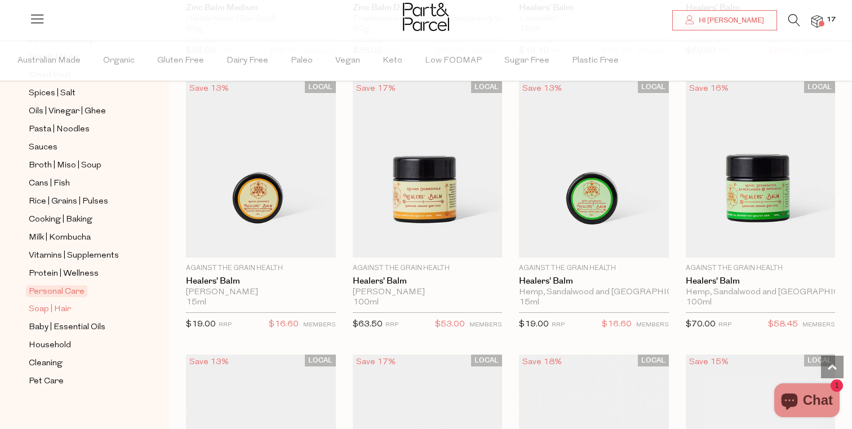
click at [67, 310] on span "Soap | Hair" at bounding box center [50, 310] width 42 height 14
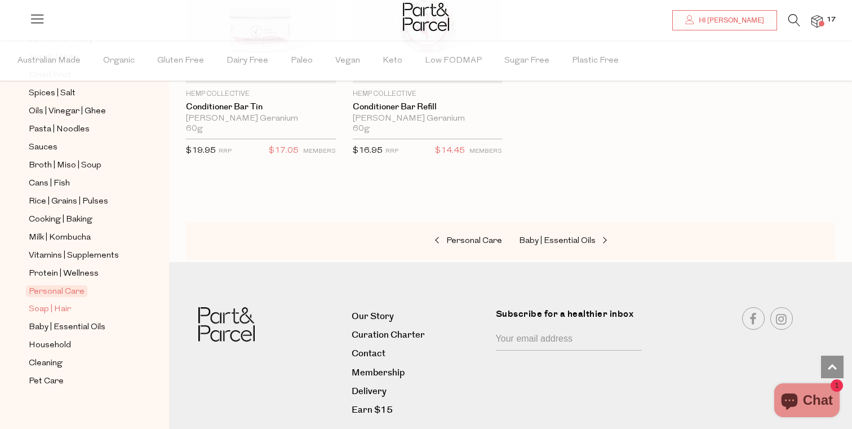
scroll to position [6565, 0]
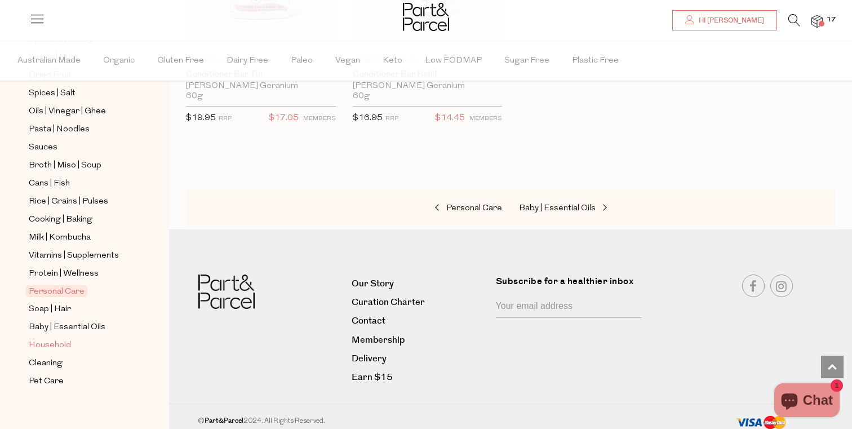
click at [41, 346] on span "Household" at bounding box center [50, 346] width 42 height 14
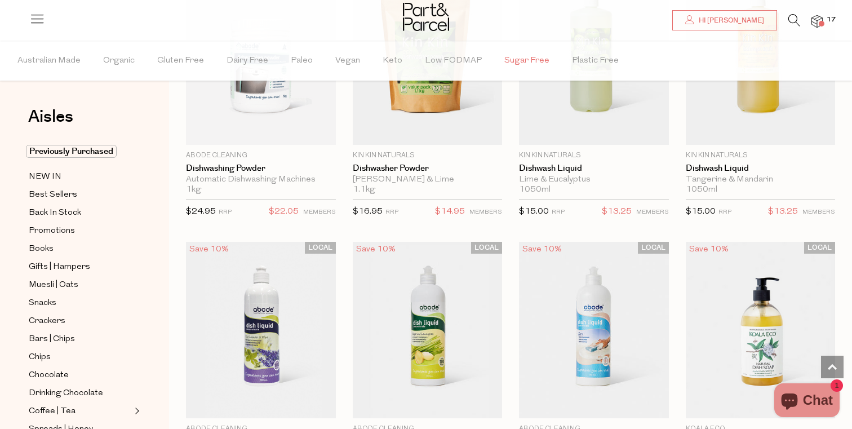
click at [505, 60] on span "Sugar Free" at bounding box center [527, 60] width 45 height 39
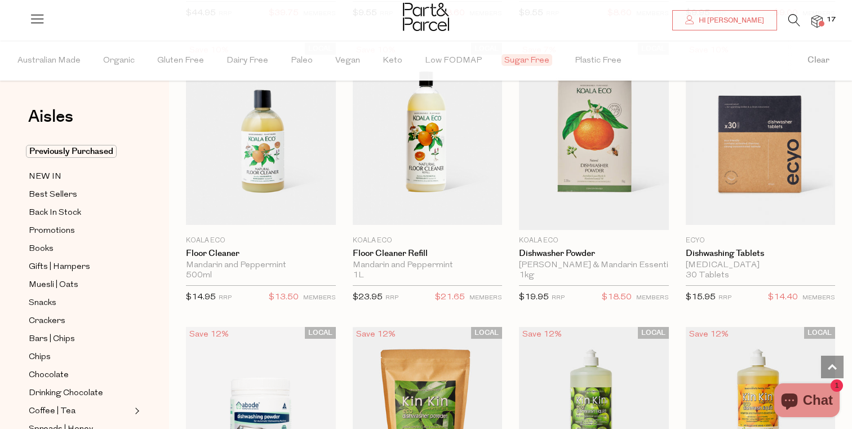
scroll to position [1773, 0]
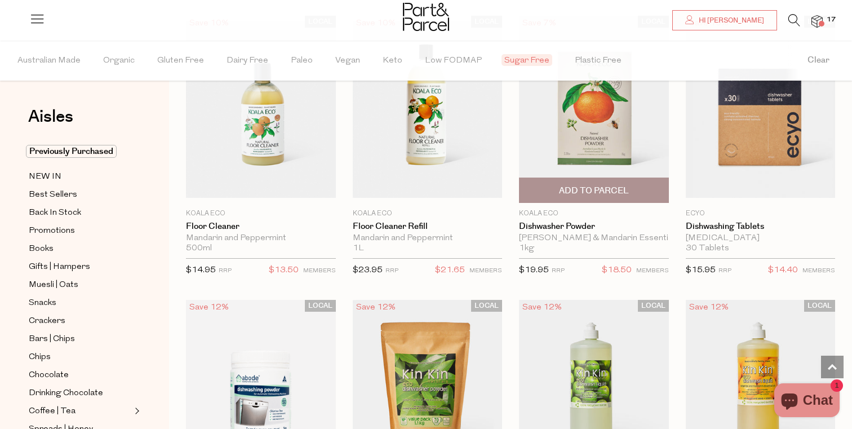
click at [622, 198] on span "Add To Parcel" at bounding box center [594, 190] width 143 height 24
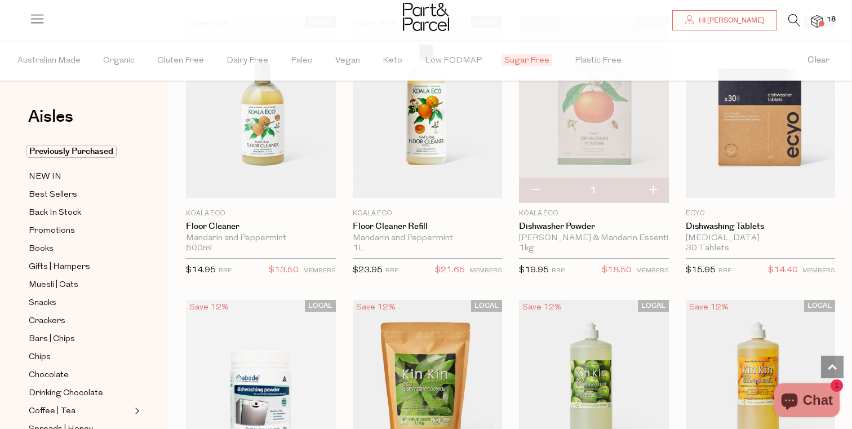
click at [538, 187] on button "button" at bounding box center [535, 190] width 32 height 25
type input "0"
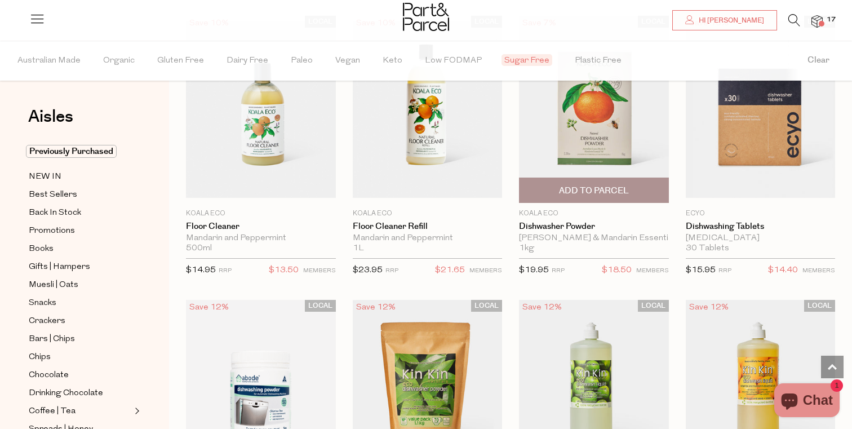
click at [604, 132] on img at bounding box center [594, 109] width 150 height 187
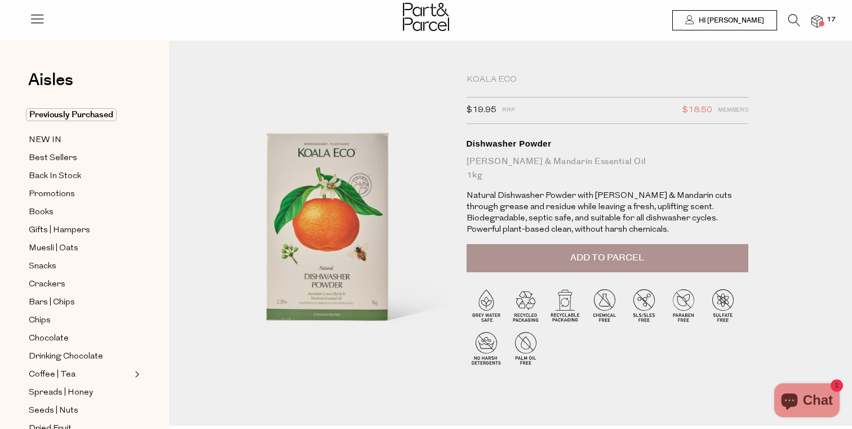
click at [443, 7] on img at bounding box center [426, 17] width 46 height 28
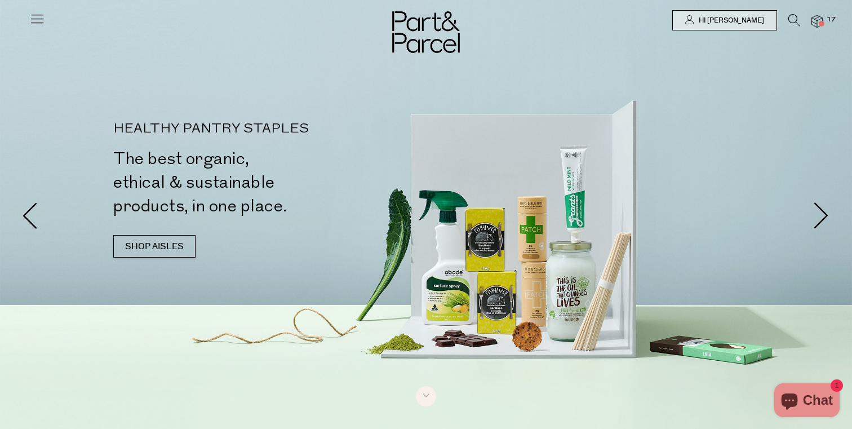
click at [40, 21] on icon at bounding box center [37, 19] width 16 height 16
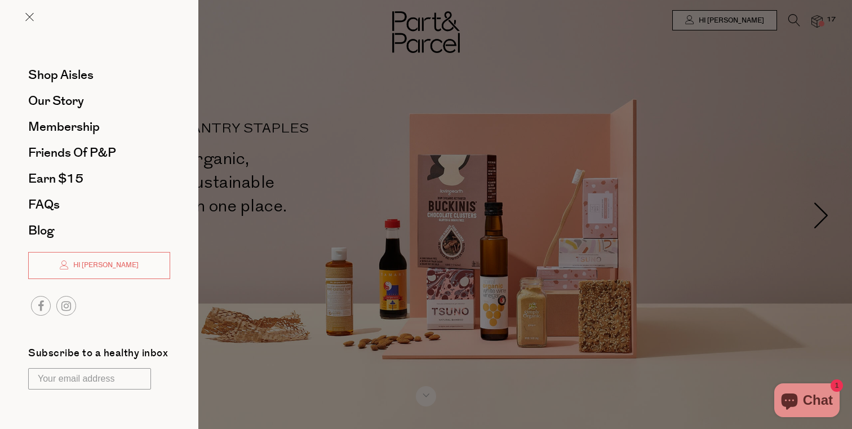
click at [759, 21] on div at bounding box center [426, 214] width 852 height 429
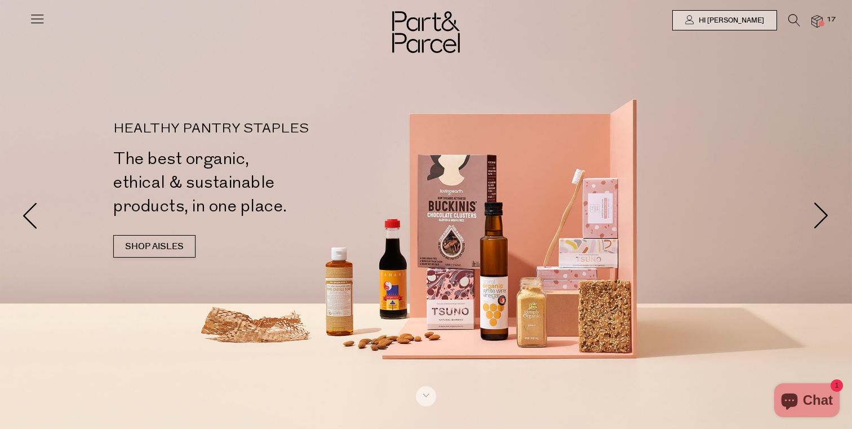
click at [832, 21] on span "17" at bounding box center [831, 20] width 15 height 10
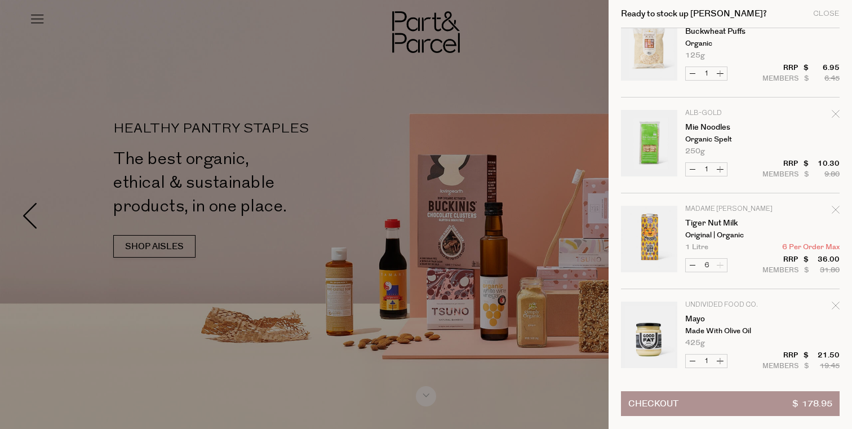
scroll to position [802, 0]
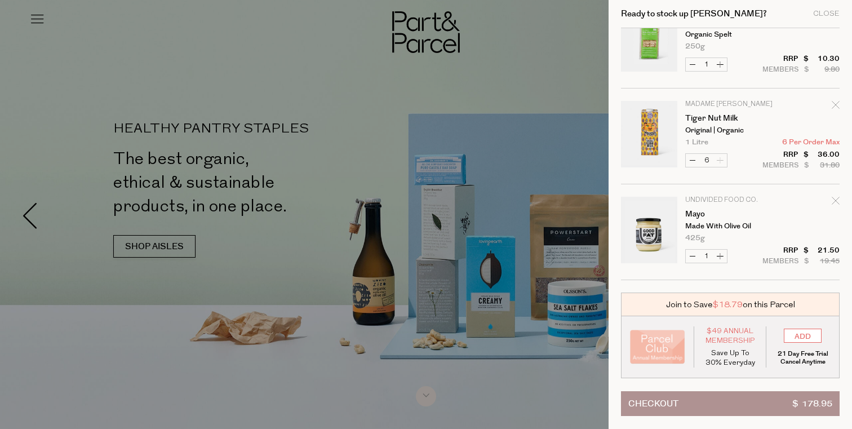
click at [731, 398] on button "Checkout $ 178.95" at bounding box center [730, 403] width 219 height 25
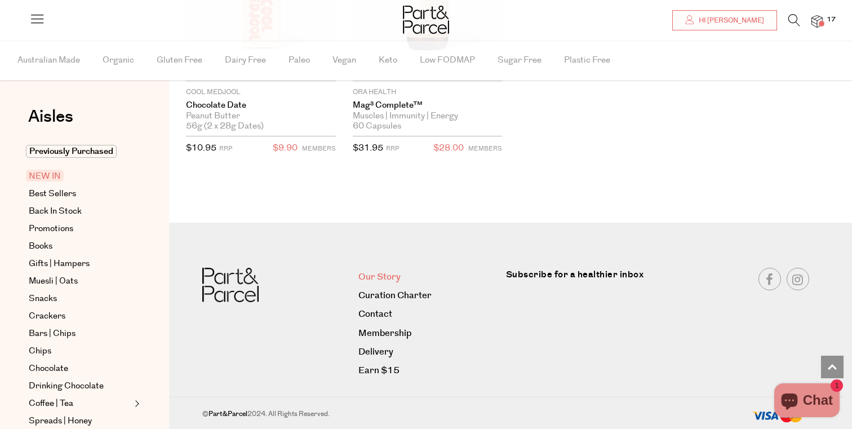
scroll to position [1673, 0]
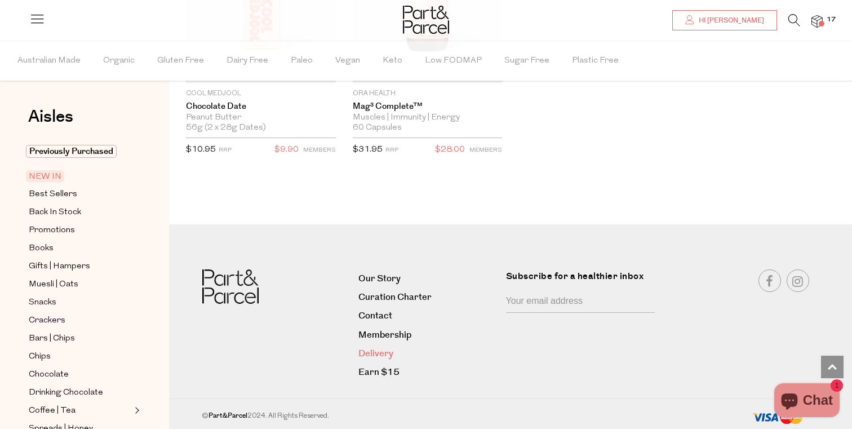
click at [386, 353] on link "Delivery" at bounding box center [428, 353] width 139 height 15
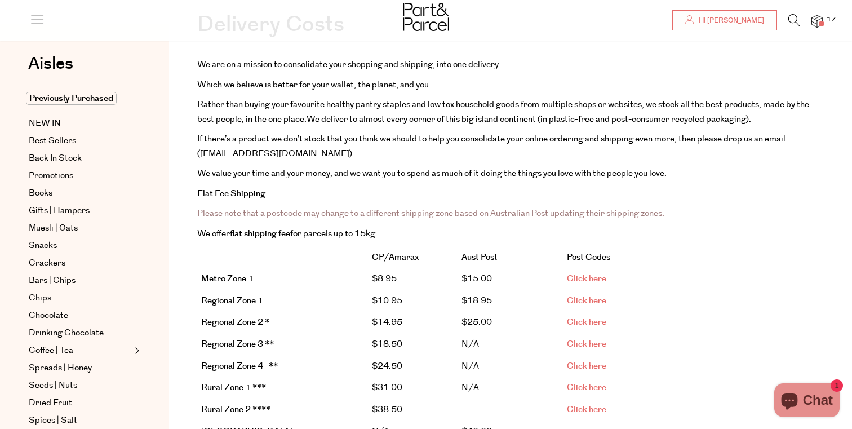
scroll to position [123, 0]
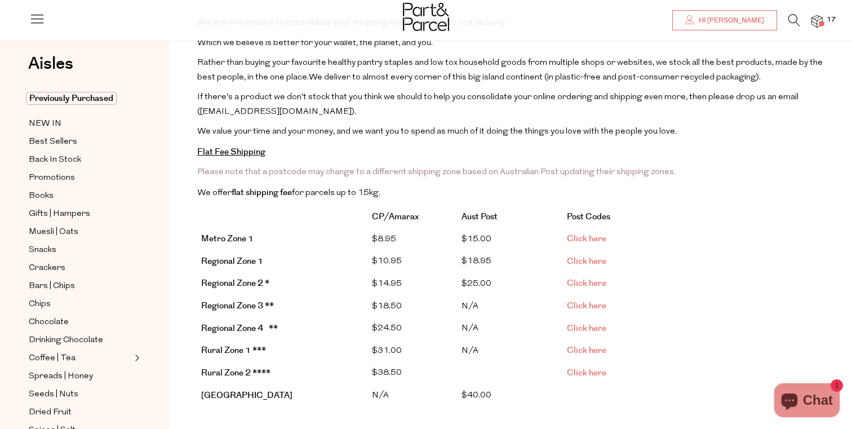
click at [580, 233] on link "Click here" at bounding box center [586, 239] width 39 height 12
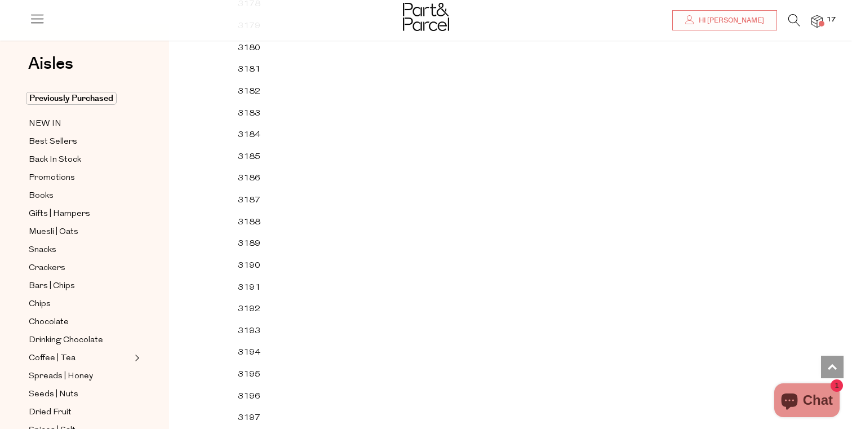
scroll to position [31441, 0]
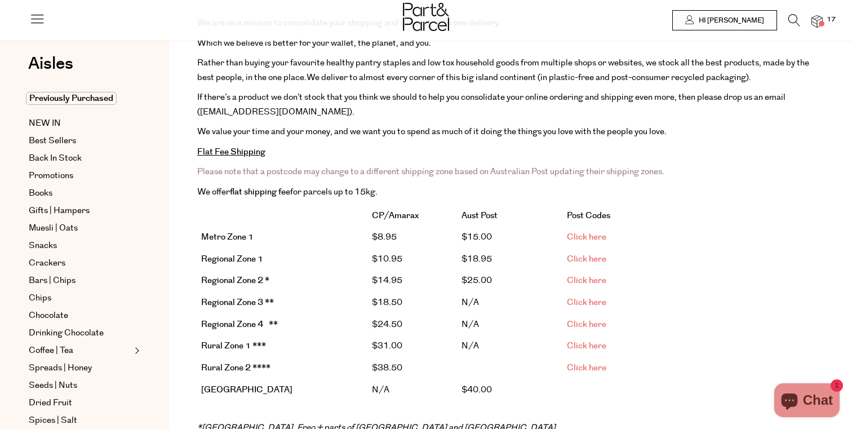
click at [577, 254] on span "Click here" at bounding box center [586, 259] width 39 height 12
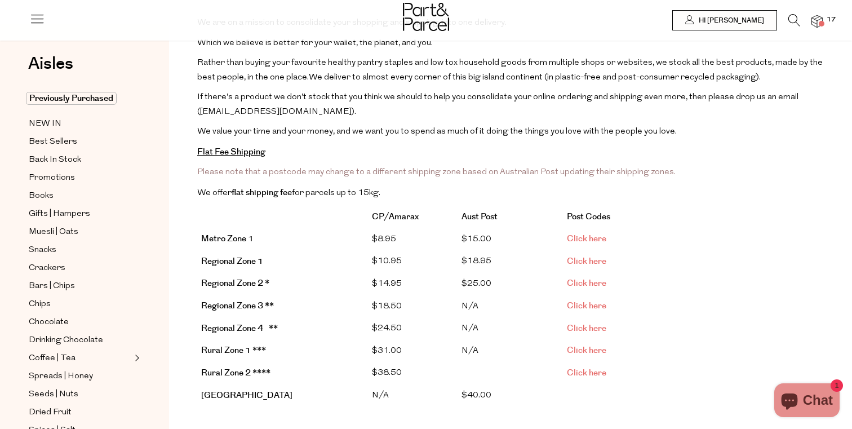
click at [246, 262] on b "Regional Zone 1" at bounding box center [232, 261] width 62 height 12
click at [246, 257] on b "Regional Zone 1" at bounding box center [232, 261] width 62 height 12
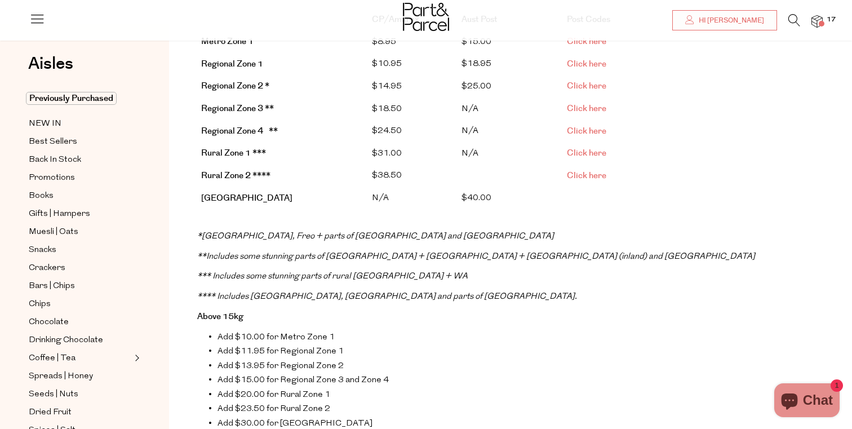
scroll to position [101, 0]
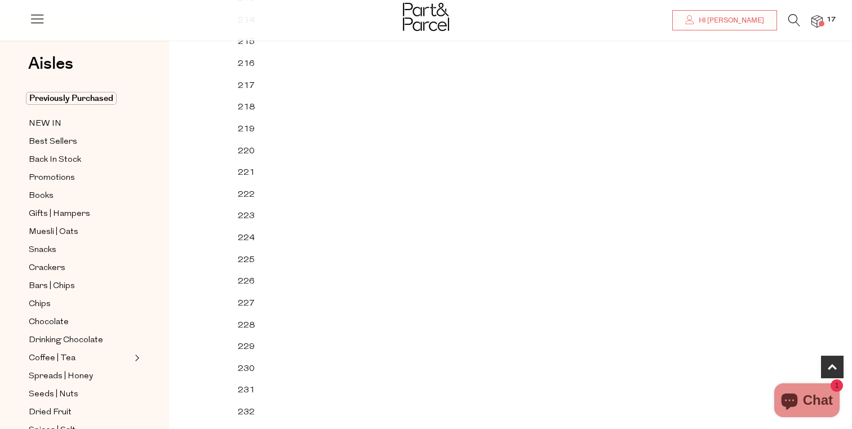
scroll to position [474, 0]
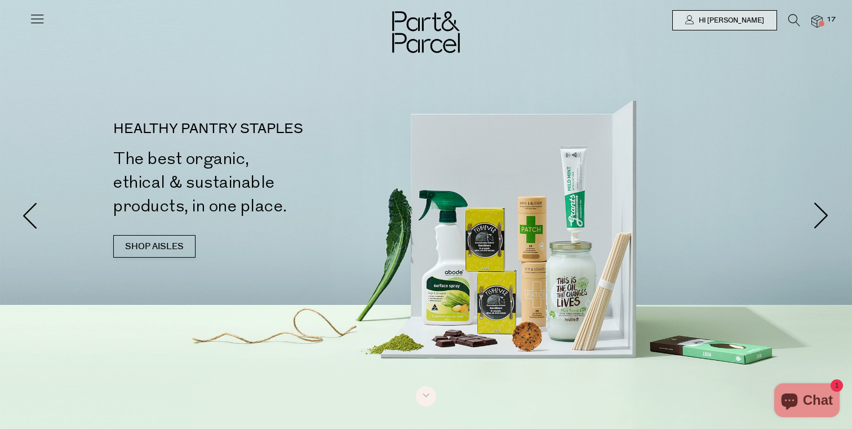
click at [821, 19] on img at bounding box center [817, 21] width 11 height 13
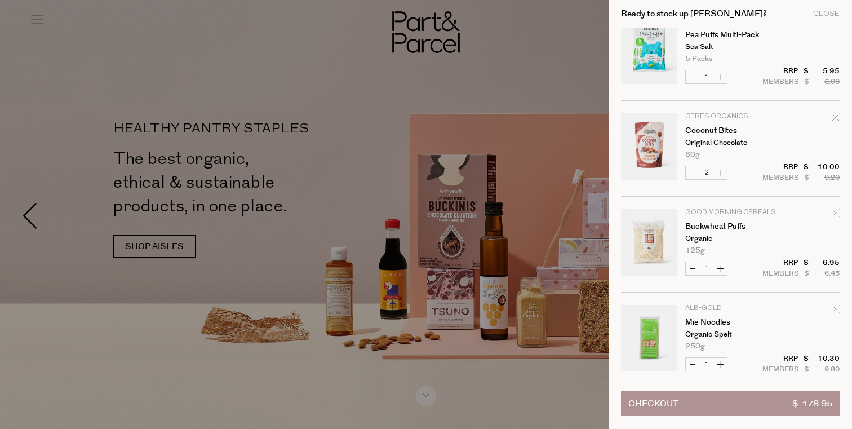
scroll to position [802, 0]
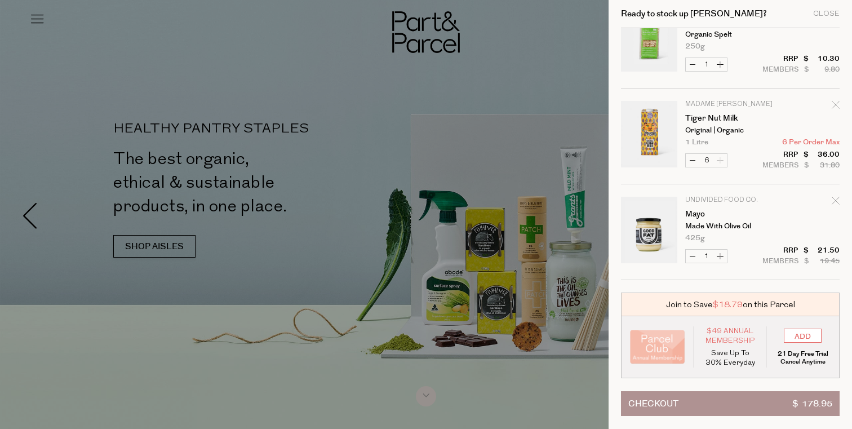
click at [557, 64] on div at bounding box center [426, 214] width 852 height 429
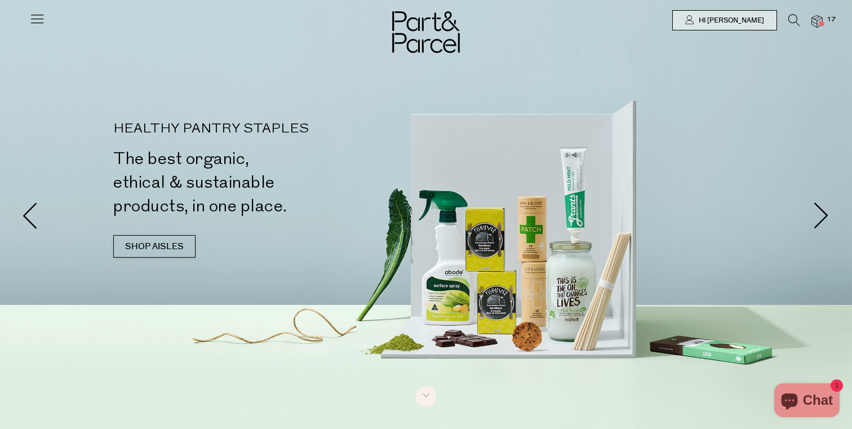
click at [819, 26] on img at bounding box center [817, 21] width 11 height 13
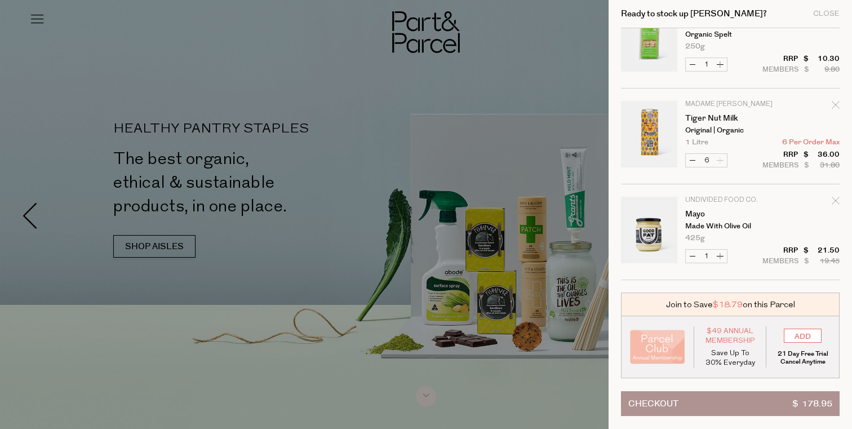
click at [748, 403] on button "Checkout $ 178.95" at bounding box center [730, 403] width 219 height 25
